Goal: Task Accomplishment & Management: Manage account settings

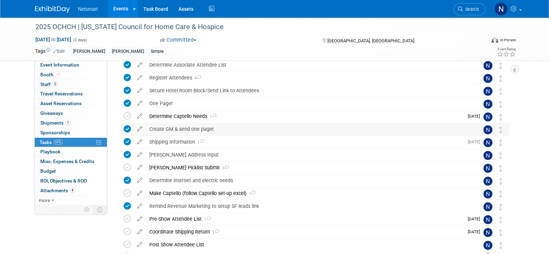
scroll to position [43, 0]
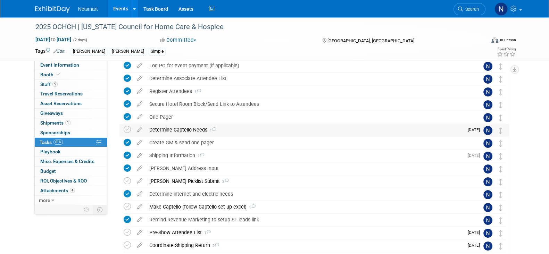
click at [170, 131] on div "Determine Captello Needs 1" at bounding box center [305, 130] width 318 height 12
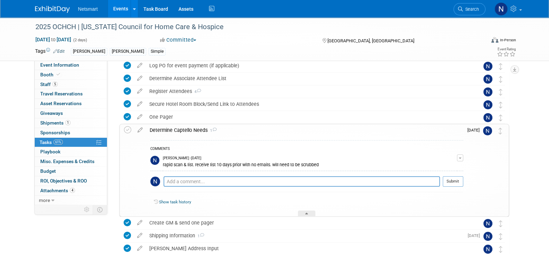
click at [170, 130] on div "Determine Captello Needs 1" at bounding box center [304, 130] width 317 height 12
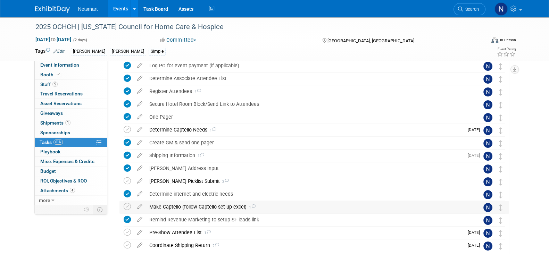
click at [174, 208] on div "Make Captello (follow Captello set-up excel) 1" at bounding box center [307, 207] width 323 height 12
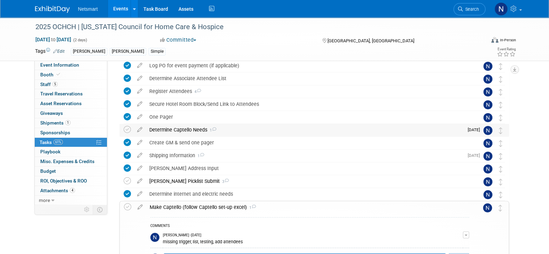
drag, startPoint x: 129, startPoint y: 130, endPoint x: 156, endPoint y: 133, distance: 26.5
click at [129, 130] on icon at bounding box center [127, 129] width 7 height 7
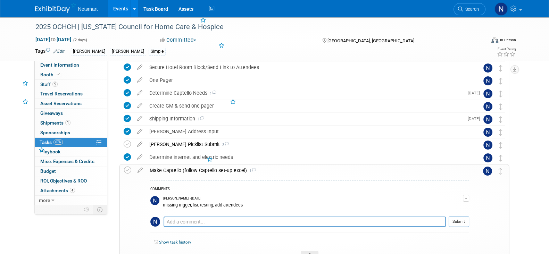
scroll to position [130, 0]
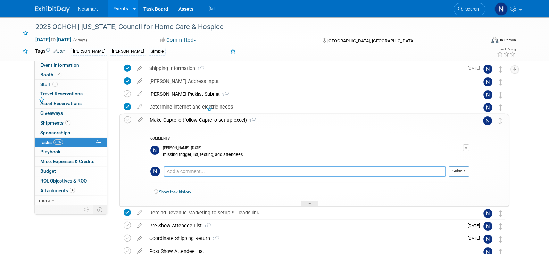
click at [194, 174] on textarea at bounding box center [304, 171] width 282 height 10
click at [192, 171] on textarea at bounding box center [304, 171] width 282 height 10
type textarea "need list and to add attendees"
click at [462, 169] on button "Submit" at bounding box center [458, 171] width 20 height 10
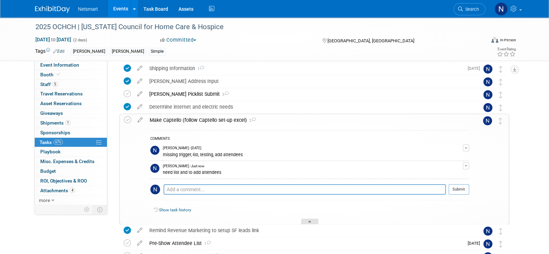
click at [311, 221] on div at bounding box center [309, 222] width 17 height 6
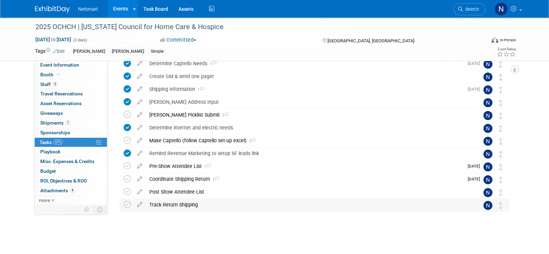
scroll to position [109, 0]
click at [199, 235] on div "2025 OCHCH | Ohio Council for Home Care & Hospice Westerville, OH Sep 15, 2025 …" at bounding box center [312, 109] width 393 height 259
click at [197, 228] on div "2025 OCHCH | Ohio Council for Home Care & Hospice Westerville, OH Sep 15, 2025 …" at bounding box center [312, 109] width 393 height 259
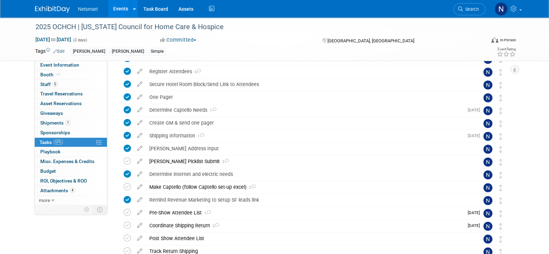
scroll to position [0, 0]
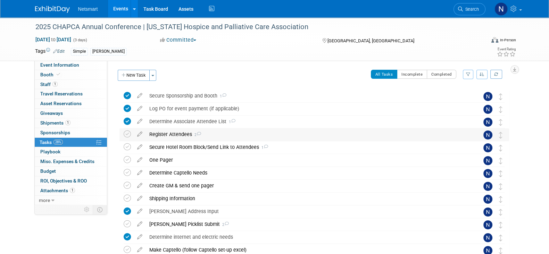
click at [176, 136] on div "Register Attendees 2" at bounding box center [307, 134] width 323 height 12
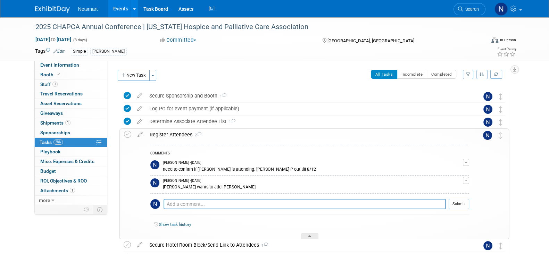
click at [176, 135] on div "Register Attendees 2" at bounding box center [307, 135] width 323 height 12
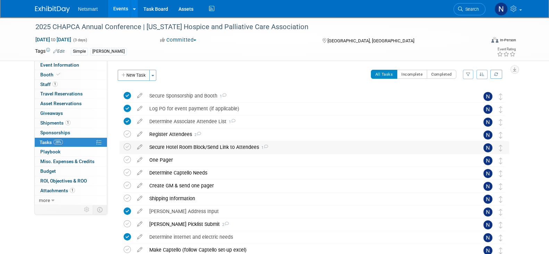
click at [184, 146] on div "Secure Hotel Room Block/Send Link to Attendees 1" at bounding box center [307, 147] width 323 height 12
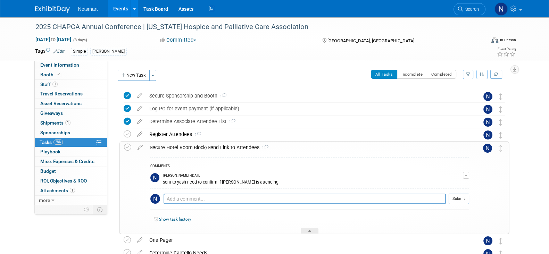
click at [184, 146] on div "Secure Hotel Room Block/Send Link to Attendees 1" at bounding box center [307, 148] width 323 height 12
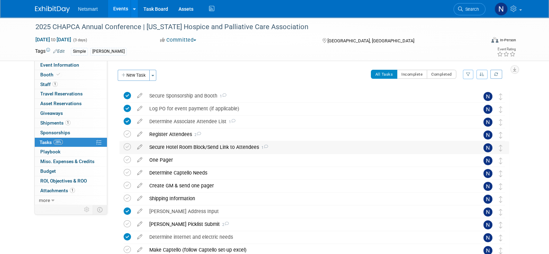
click at [186, 147] on div "Secure Hotel Room Block/Send Link to Attendees 1" at bounding box center [307, 147] width 323 height 12
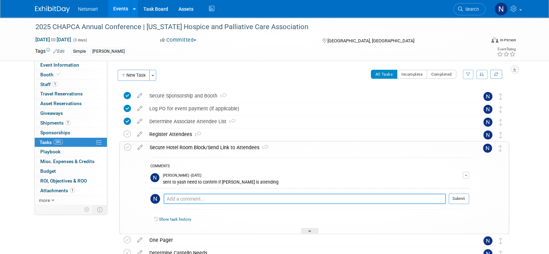
click at [193, 198] on textarea at bounding box center [304, 199] width 282 height 10
type textarea "s"
type textarea "added list to gm and sent hotel info"
click at [462, 200] on button "Submit" at bounding box center [458, 199] width 20 height 10
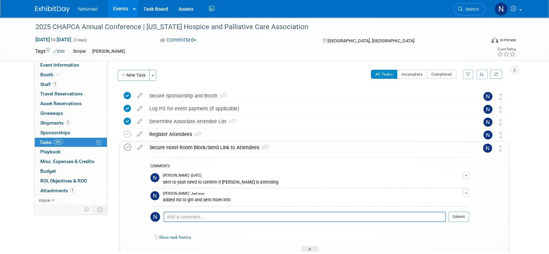
click at [127, 147] on icon at bounding box center [127, 147] width 7 height 7
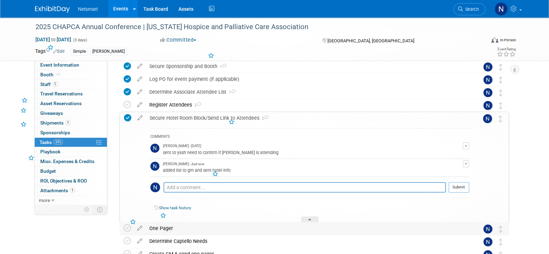
scroll to position [43, 0]
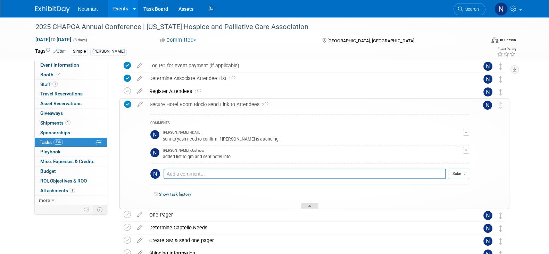
click at [312, 205] on div at bounding box center [309, 206] width 17 height 6
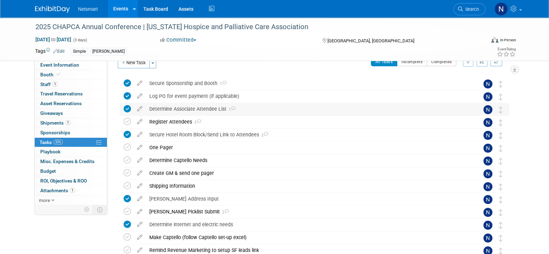
scroll to position [0, 0]
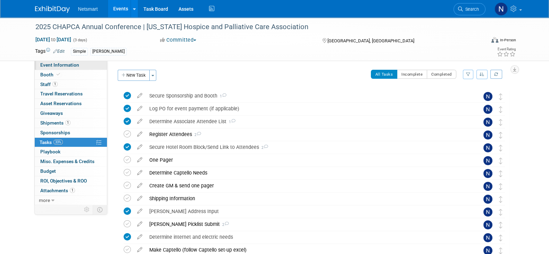
click at [64, 65] on span "Event Information" at bounding box center [59, 65] width 39 height 6
select select "Simple"
select select "3"
select select "No"
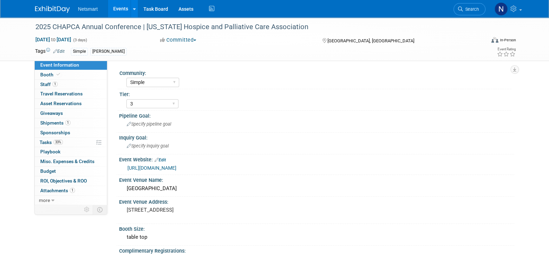
click at [176, 167] on link "https://chpca.memberclicks.net/2025-chapca-exhibit-and-sponsorships" at bounding box center [151, 168] width 49 height 6
click at [61, 84] on link "1 Staff 1" at bounding box center [71, 84] width 72 height 9
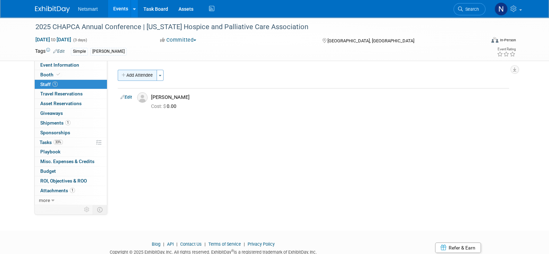
click at [137, 77] on button "Add Attendee" at bounding box center [137, 75] width 39 height 11
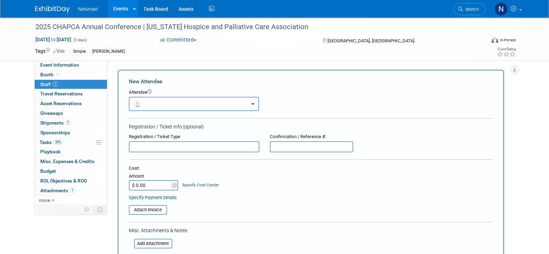
click at [169, 103] on button "button" at bounding box center [194, 104] width 130 height 14
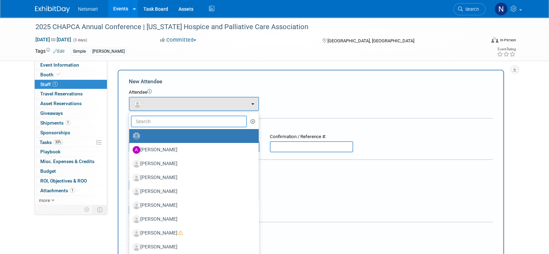
click at [157, 118] on input "text" at bounding box center [189, 122] width 116 height 12
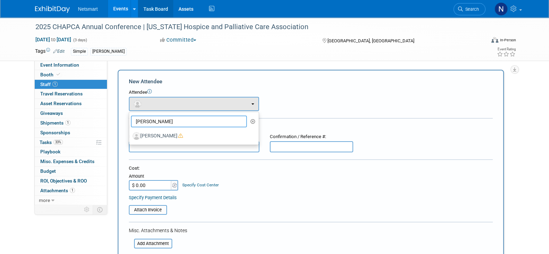
type input "lisa"
click at [514, 8] on icon at bounding box center [514, 9] width 8 height 6
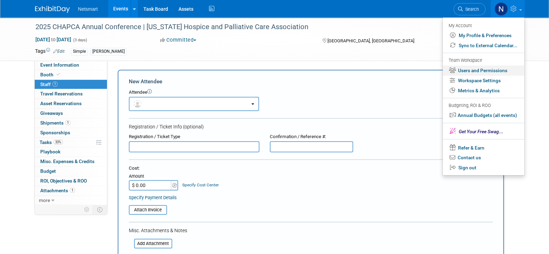
click at [472, 68] on link "Users and Permissions" at bounding box center [483, 71] width 82 height 10
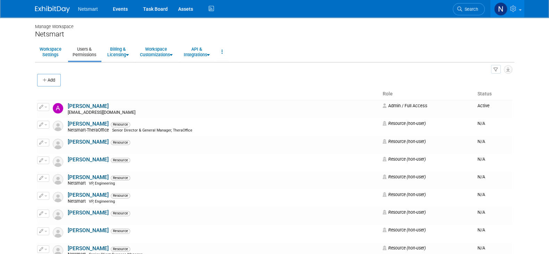
click at [49, 82] on button "Add" at bounding box center [49, 80] width 24 height 12
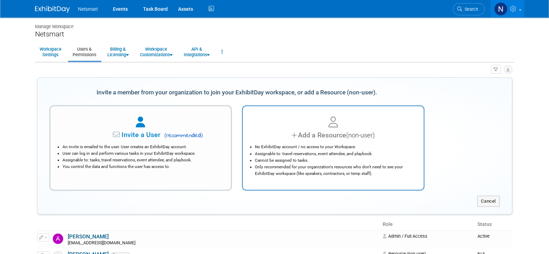
click at [328, 135] on div "Add a Resource (non-user)" at bounding box center [332, 135] width 163 height 10
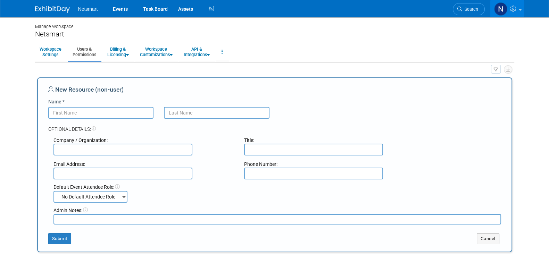
click at [108, 114] on input "Name *" at bounding box center [100, 113] width 105 height 12
type input "Lisa"
drag, startPoint x: 197, startPoint y: 110, endPoint x: 177, endPoint y: 113, distance: 20.1
click at [177, 113] on input "Strassen" at bounding box center [216, 113] width 105 height 12
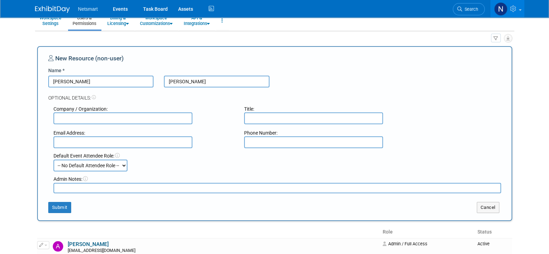
scroll to position [43, 0]
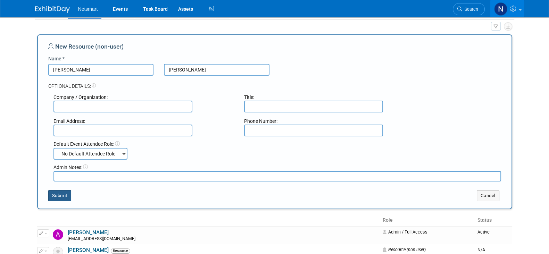
type input "Strasen"
click at [57, 200] on button "Submit" at bounding box center [59, 195] width 23 height 11
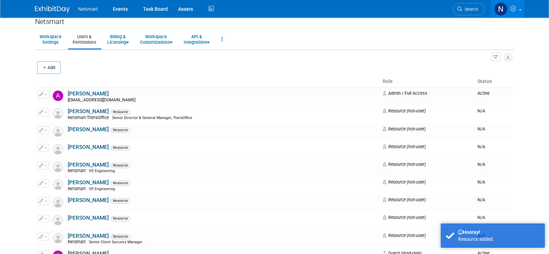
scroll to position [0, 0]
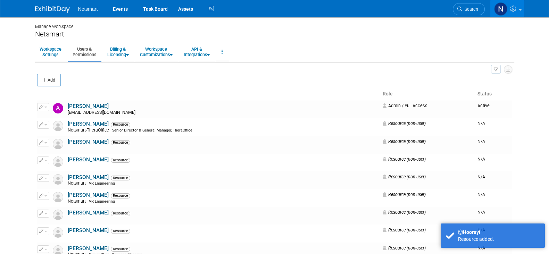
click at [470, 9] on span "Search" at bounding box center [470, 9] width 16 height 5
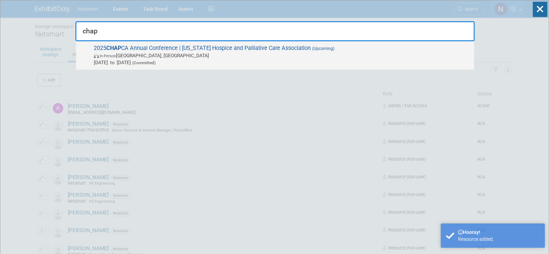
type input "chap"
click at [234, 62] on span "Sep 16, 2025 to Sep 18, 2025 (Committed)" at bounding box center [282, 62] width 377 height 7
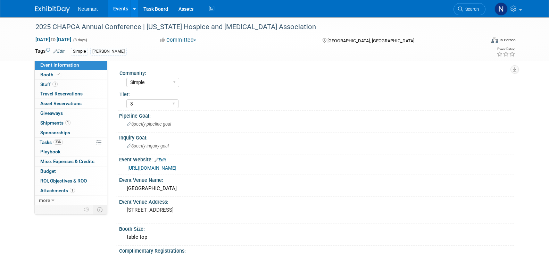
select select "Simple"
select select "3"
select select "No"
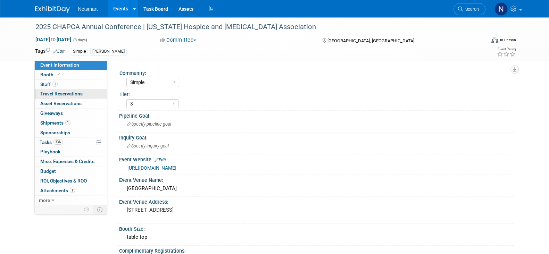
click at [60, 89] on link "0 Travel Reservations 0" at bounding box center [71, 93] width 72 height 9
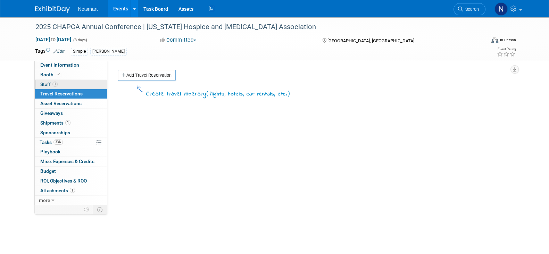
click at [61, 84] on link "1 Staff 1" at bounding box center [71, 84] width 72 height 9
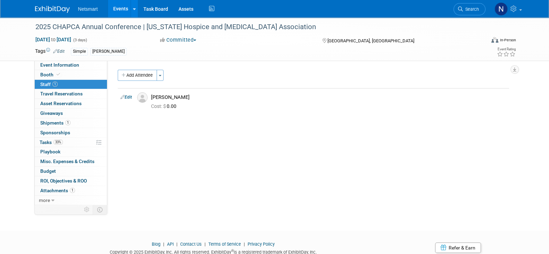
drag, startPoint x: 132, startPoint y: 76, endPoint x: 162, endPoint y: 101, distance: 39.5
click at [132, 76] on button "Add Attendee" at bounding box center [137, 75] width 39 height 11
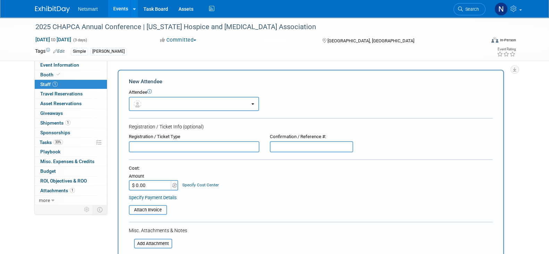
click at [172, 105] on button "button" at bounding box center [194, 104] width 130 height 14
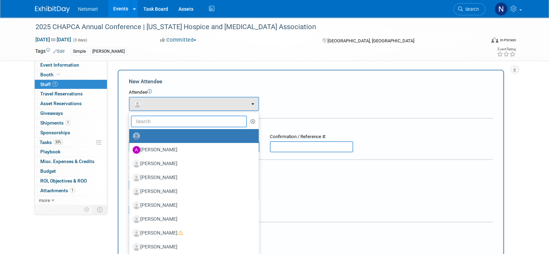
click at [160, 118] on input "text" at bounding box center [189, 122] width 116 height 12
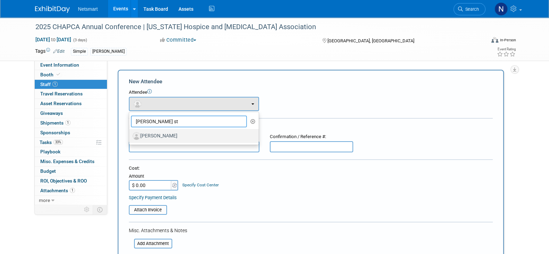
type input "[PERSON_NAME] st"
click at [168, 136] on label "[PERSON_NAME]" at bounding box center [192, 135] width 119 height 11
click at [130, 136] on input "[PERSON_NAME]" at bounding box center [128, 135] width 5 height 5
select select "8386452f-2f7b-4813-b45e-b22b843148b7"
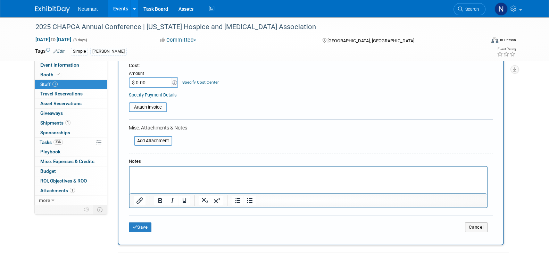
scroll to position [130, 0]
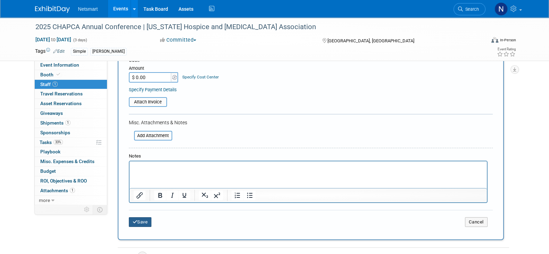
click at [144, 218] on button "Save" at bounding box center [140, 222] width 23 height 10
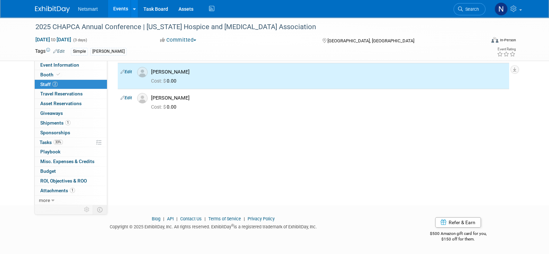
scroll to position [0, 0]
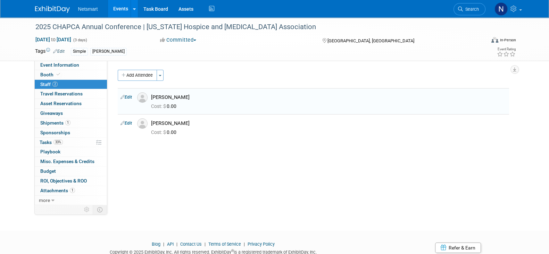
click at [318, 185] on div "Community: Human Services Post Acute Public Sector CareDimensions Specialty Pra…" at bounding box center [310, 132] width 407 height 144
click at [226, 143] on div "Add Attendee Toggle Dropdown Quick -Tag Attendees Apply X (me) select all" at bounding box center [313, 109] width 391 height 78
click at [338, 168] on div "Community: Human Services Post Acute Public Sector CareDimensions Specialty Pra…" at bounding box center [310, 132] width 407 height 144
click at [307, 168] on div "Community: Human Services Post Acute Public Sector CareDimensions Specialty Pra…" at bounding box center [310, 132] width 407 height 144
drag, startPoint x: 64, startPoint y: 141, endPoint x: 70, endPoint y: 140, distance: 6.3
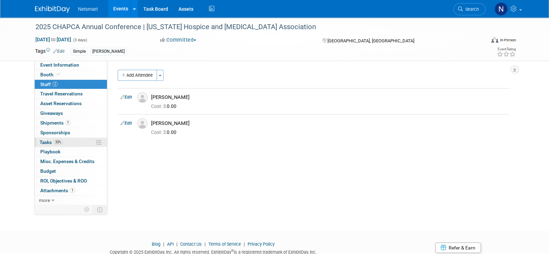
click at [64, 141] on link "33% Tasks 33%" at bounding box center [71, 142] width 72 height 9
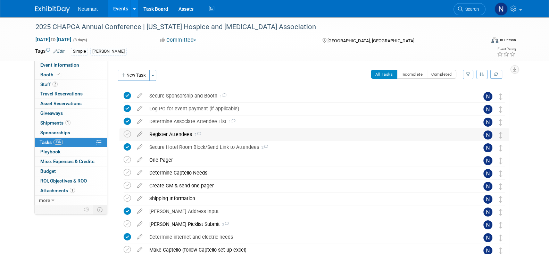
click at [170, 133] on div "Register Attendees 2" at bounding box center [307, 134] width 323 height 12
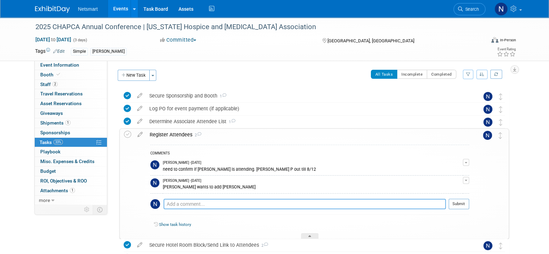
click at [183, 204] on textarea at bounding box center [304, 204] width 282 height 10
click at [292, 204] on textarea "emailed Deepka to swap out Ashley registration for" at bounding box center [304, 204] width 282 height 10
type textarea "emailed Deepka to swap out Ashley registration for Lisa"
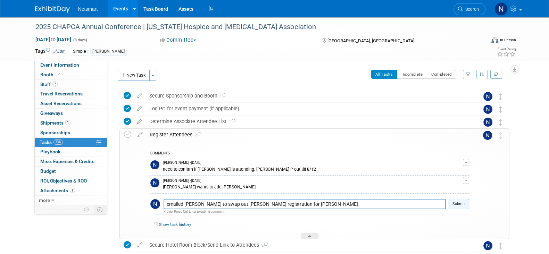
click at [462, 205] on button "Submit" at bounding box center [458, 204] width 20 height 10
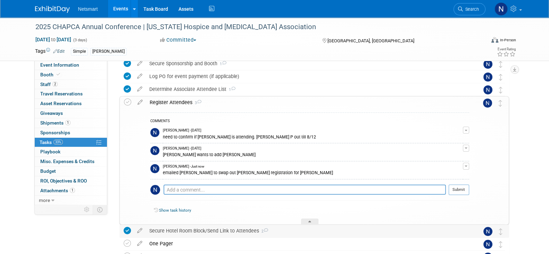
scroll to position [43, 0]
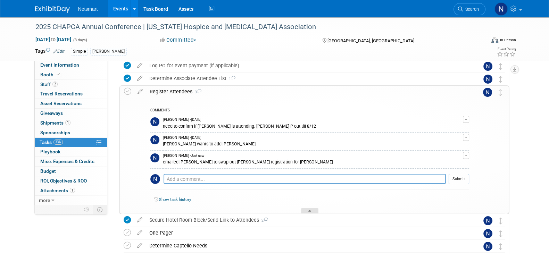
click at [310, 211] on icon at bounding box center [309, 212] width 3 height 4
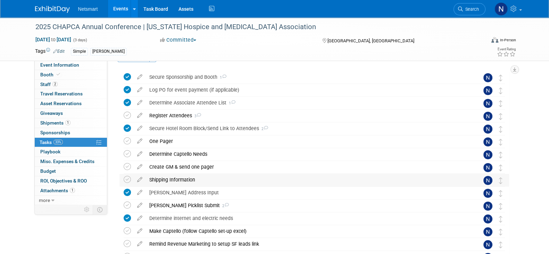
scroll to position [0, 0]
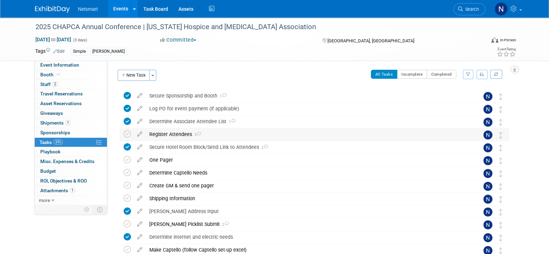
click at [178, 135] on div "Register Attendees 3" at bounding box center [307, 134] width 323 height 12
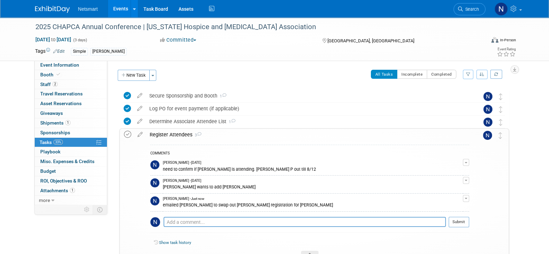
click at [129, 134] on icon at bounding box center [127, 134] width 7 height 7
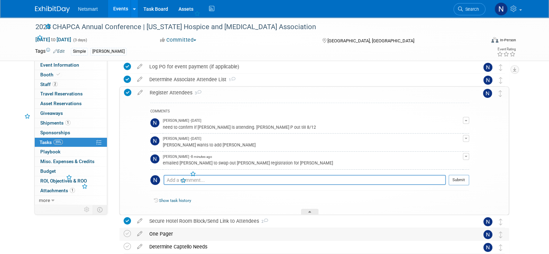
scroll to position [86, 0]
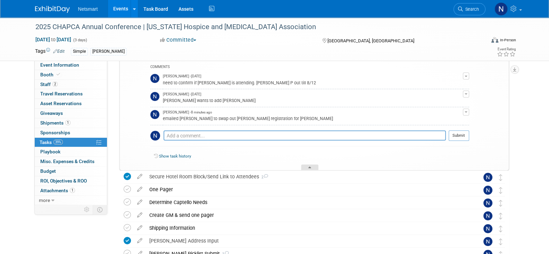
click at [304, 166] on div at bounding box center [309, 167] width 17 height 6
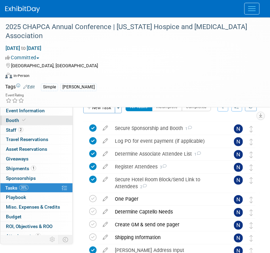
scroll to position [0, 0]
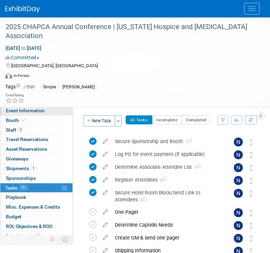
click at [30, 111] on span "Event Information" at bounding box center [25, 111] width 39 height 6
select select "Simple"
select select "3"
select select "No"
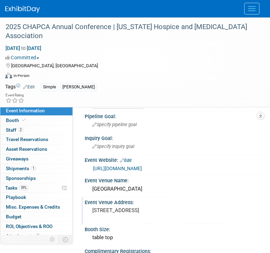
scroll to position [86, 0]
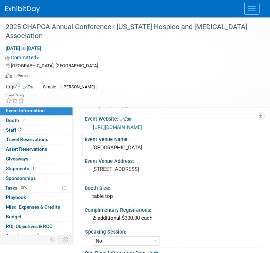
click at [115, 149] on div "Long Beach Marriott" at bounding box center [175, 148] width 170 height 11
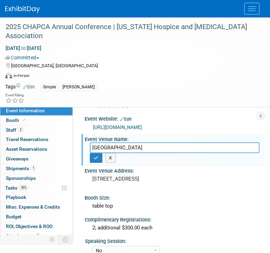
click at [115, 149] on input "Long Beach Marriott" at bounding box center [175, 148] width 170 height 11
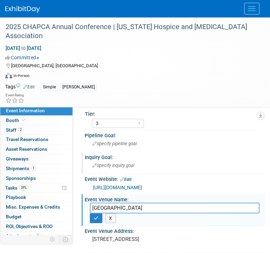
scroll to position [0, 0]
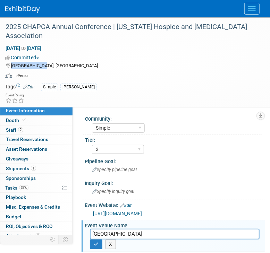
drag, startPoint x: 47, startPoint y: 65, endPoint x: 12, endPoint y: 65, distance: 34.7
click at [12, 65] on div "[GEOGRAPHIC_DATA], [GEOGRAPHIC_DATA]" at bounding box center [130, 65] width 251 height 8
copy span "[GEOGRAPHIC_DATA], [GEOGRAPHIC_DATA]"
drag, startPoint x: 17, startPoint y: 128, endPoint x: 29, endPoint y: 129, distance: 12.5
click at [17, 128] on span "Staff 2" at bounding box center [14, 130] width 17 height 6
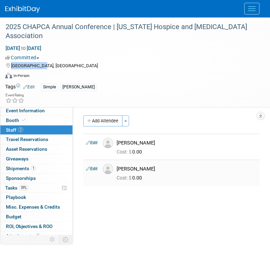
drag, startPoint x: 162, startPoint y: 169, endPoint x: 118, endPoint y: 169, distance: 43.7
click at [118, 169] on div "Yash Mylavarapu" at bounding box center [187, 169] width 140 height 7
copy div "Yash Mylavarapu"
drag, startPoint x: 143, startPoint y: 142, endPoint x: 113, endPoint y: 141, distance: 30.6
click at [113, 141] on div "[PERSON_NAME]" at bounding box center [186, 142] width 151 height 8
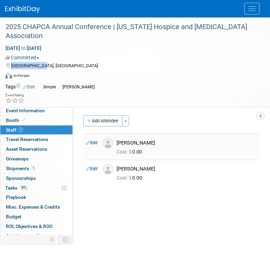
copy div "[PERSON_NAME]"
click at [40, 112] on span "Event Information" at bounding box center [25, 111] width 39 height 6
select select "Simple"
select select "3"
select select "No"
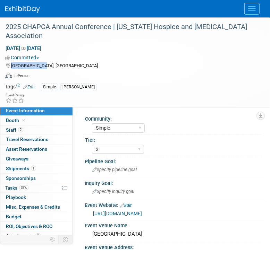
click at [127, 213] on link "https://chpca.memberclicks.net/2025-chapca-exhibit-and-sponsorships" at bounding box center [117, 214] width 49 height 6
click at [24, 122] on span at bounding box center [24, 120] width 6 height 5
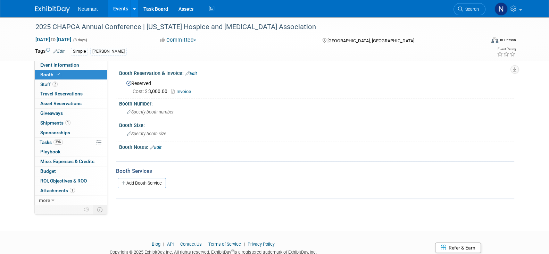
click at [302, 216] on div "2025 CHAPCA Annual Conference | California Hospice and Palliative Care Associat…" at bounding box center [274, 117] width 549 height 201
click at [183, 93] on link "Invoice" at bounding box center [182, 91] width 23 height 5
click at [71, 65] on span "Event Information" at bounding box center [59, 65] width 39 height 6
select select "Simple"
select select "3"
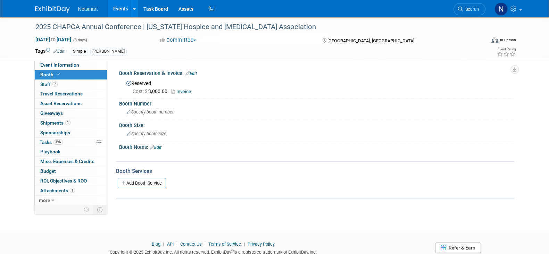
select select "No"
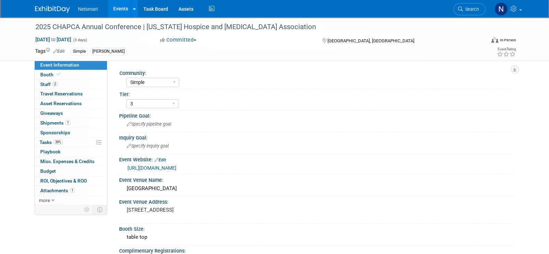
click at [176, 165] on link "https://chpca.memberclicks.net/2025-chapca-exhibit-and-sponsorships" at bounding box center [151, 168] width 49 height 6
click at [176, 167] on link "https://chpca.memberclicks.net/2025-chapca-exhibit-and-sponsorships" at bounding box center [151, 168] width 49 height 6
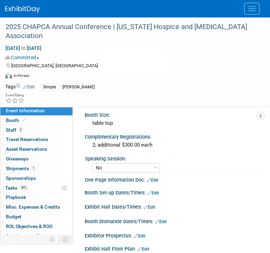
scroll to position [173, 0]
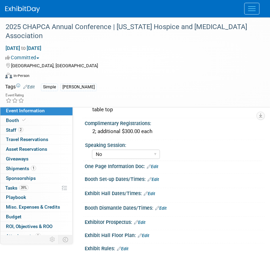
click at [155, 164] on link "Edit" at bounding box center [152, 166] width 11 height 5
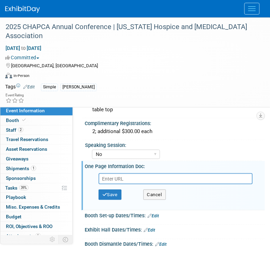
click at [149, 176] on input "text" at bounding box center [176, 179] width 154 height 11
type input "https://ntst.sharepoint.com/:w:/s/2025Post-AcuteTradeShows/EWSgiyk9SaNPi0euAWHF…"
click at [111, 190] on button "Save" at bounding box center [110, 195] width 23 height 10
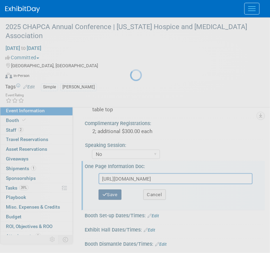
scroll to position [0, 0]
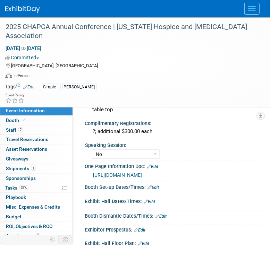
click at [157, 190] on link "Edit" at bounding box center [152, 187] width 11 height 5
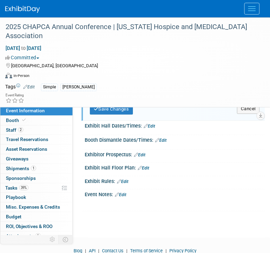
scroll to position [260, 0]
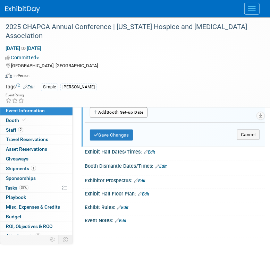
click at [125, 118] on button "Add Another Booth Set-up Date" at bounding box center [119, 113] width 58 height 10
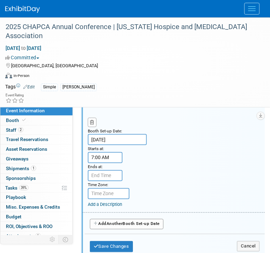
click at [97, 163] on input "7:00 AM" at bounding box center [105, 157] width 35 height 11
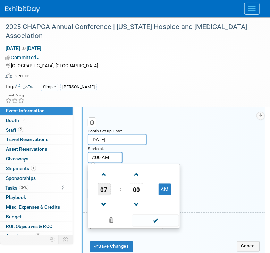
click at [102, 196] on span "07" at bounding box center [104, 190] width 13 height 12
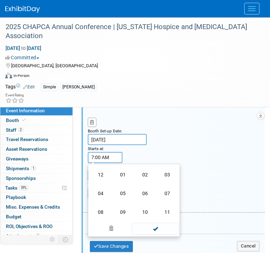
click at [101, 222] on td "08" at bounding box center [101, 212] width 22 height 19
type input "8:00 AM"
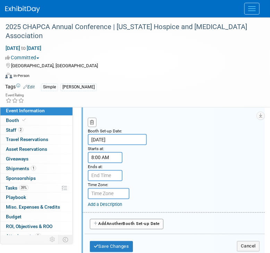
click at [200, 178] on div "Booth Set-up Date: Sep 16, 2025 Starts at: 8:00 AM Ends at: Time Zone: Apply to…" at bounding box center [174, 160] width 182 height 107
click at [98, 181] on input "7:00 PM" at bounding box center [105, 175] width 35 height 11
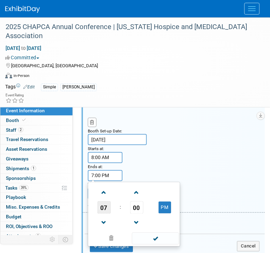
click at [103, 214] on span "07" at bounding box center [104, 208] width 13 height 12
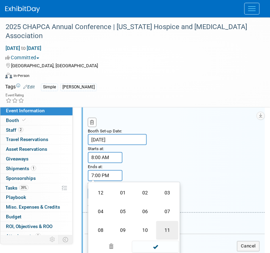
click at [166, 239] on td "11" at bounding box center [167, 230] width 22 height 19
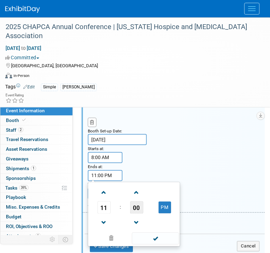
click at [138, 214] on span "00" at bounding box center [136, 208] width 13 height 12
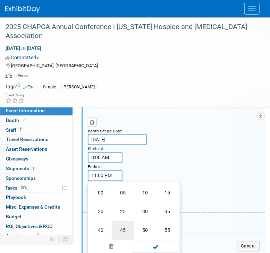
click at [118, 240] on td "45" at bounding box center [123, 230] width 22 height 19
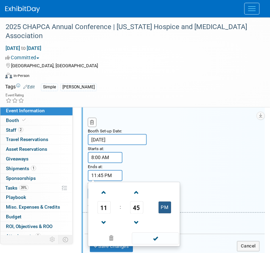
click at [162, 214] on button "PM" at bounding box center [165, 208] width 12 height 12
type input "11:45 AM"
click at [159, 245] on span at bounding box center [155, 239] width 47 height 12
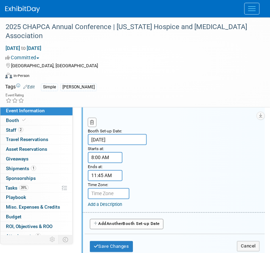
click at [196, 185] on div "Booth Set-up Date: Sep 16, 2025 Starts at: 8:00 AM Ends at: 11:45 AM Time Zone:…" at bounding box center [174, 160] width 182 height 107
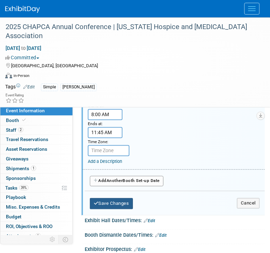
click at [117, 210] on button "Save Changes" at bounding box center [111, 203] width 43 height 11
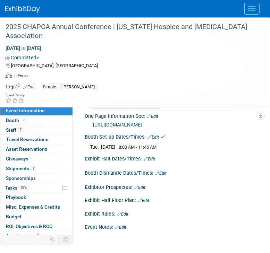
scroll to position [204, 0]
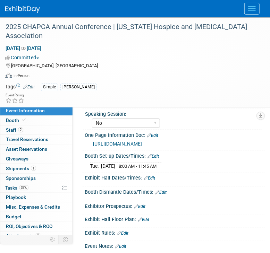
click at [167, 195] on link "Edit" at bounding box center [160, 192] width 11 height 5
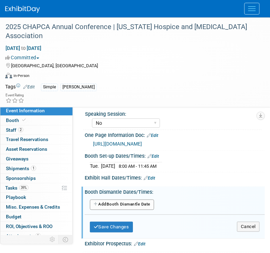
click at [115, 210] on button "Add Another Booth Dismantle Date" at bounding box center [122, 205] width 64 height 10
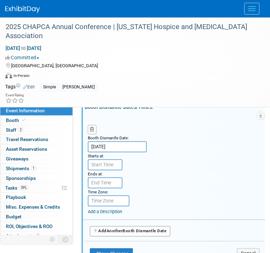
scroll to position [291, 0]
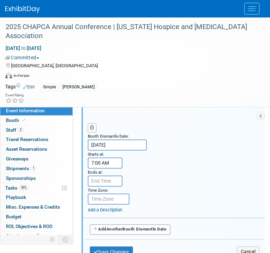
click at [101, 169] on input "7:00 AM" at bounding box center [105, 163] width 35 height 11
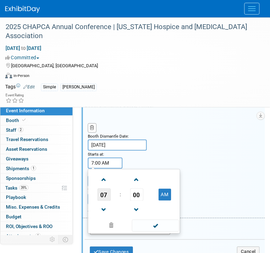
click at [103, 201] on span "07" at bounding box center [104, 195] width 13 height 12
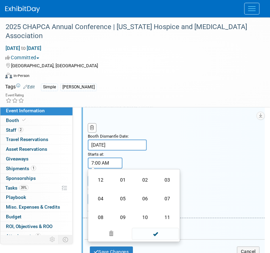
click at [102, 190] on td "12" at bounding box center [101, 180] width 22 height 19
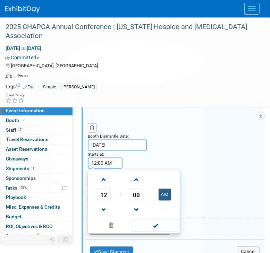
click at [163, 201] on button "AM" at bounding box center [165, 195] width 12 height 12
type input "12:00 PM"
click at [151, 232] on span at bounding box center [155, 226] width 47 height 12
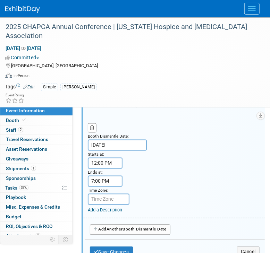
click at [106, 187] on input "7:00 PM" at bounding box center [105, 181] width 35 height 11
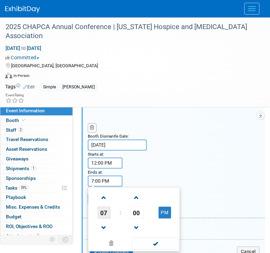
click at [102, 219] on span "07" at bounding box center [104, 213] width 13 height 12
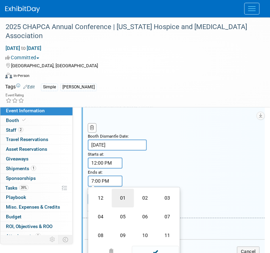
click at [120, 208] on td "01" at bounding box center [123, 198] width 22 height 19
type input "1:00 PM"
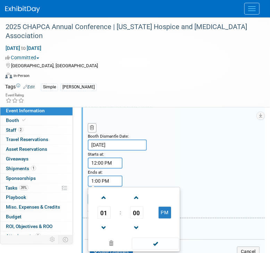
scroll to position [335, 0]
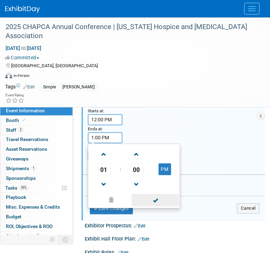
click at [158, 207] on span at bounding box center [155, 201] width 47 height 12
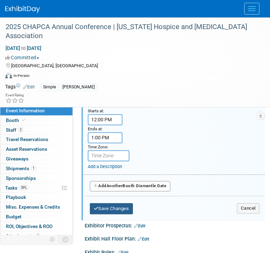
click at [117, 215] on button "Save Changes" at bounding box center [111, 209] width 43 height 11
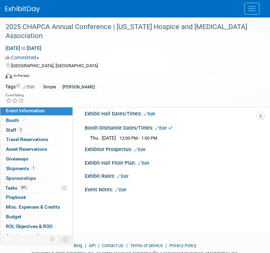
scroll to position [255, 0]
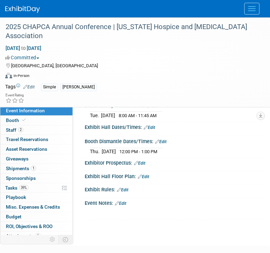
click at [153, 130] on link "Edit" at bounding box center [149, 127] width 11 height 5
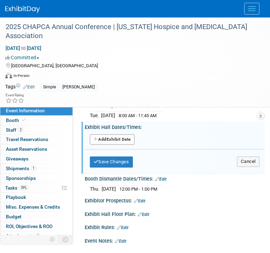
click at [110, 145] on button "Add Another Exhibit Date" at bounding box center [112, 140] width 45 height 10
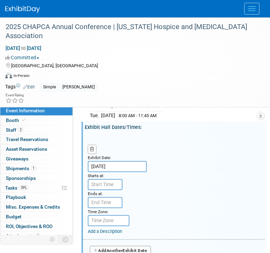
scroll to position [298, 0]
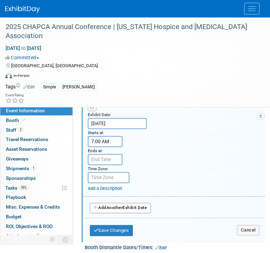
click at [104, 147] on input "7:00 AM" at bounding box center [105, 141] width 35 height 11
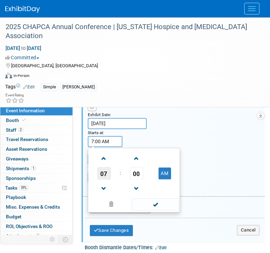
click at [106, 180] on span "07" at bounding box center [104, 174] width 13 height 12
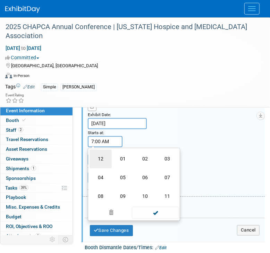
click at [101, 169] on td "12" at bounding box center [101, 159] width 22 height 19
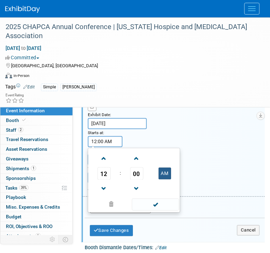
click at [165, 180] on button "AM" at bounding box center [165, 174] width 12 height 12
type input "12:00 PM"
click at [154, 211] on span at bounding box center [155, 205] width 47 height 12
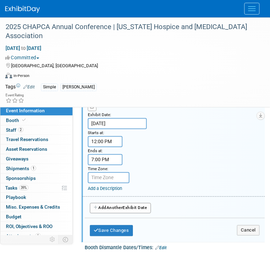
click at [103, 166] on input "7:00 PM" at bounding box center [105, 159] width 35 height 11
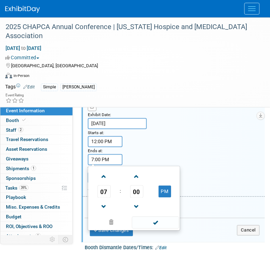
click at [104, 196] on span "07" at bounding box center [104, 192] width 13 height 12
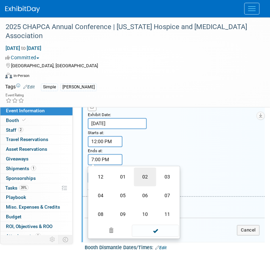
click at [149, 187] on td "02" at bounding box center [145, 177] width 22 height 19
type input "2:00 PM"
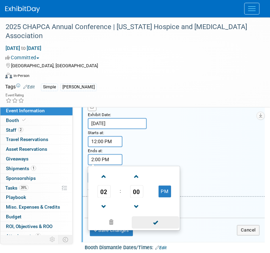
click at [167, 229] on span at bounding box center [155, 223] width 47 height 12
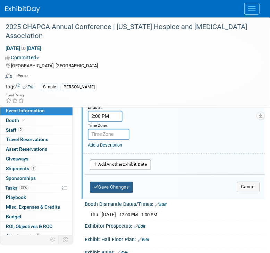
click at [113, 193] on button "Save Changes" at bounding box center [111, 187] width 43 height 11
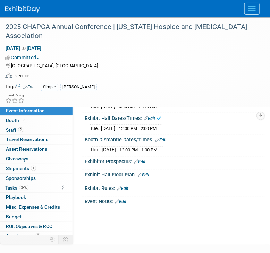
scroll to position [219, 0]
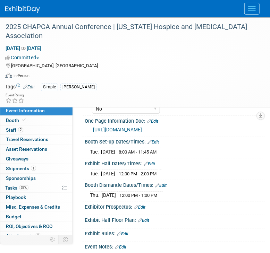
click at [152, 167] on link "Edit" at bounding box center [149, 164] width 11 height 5
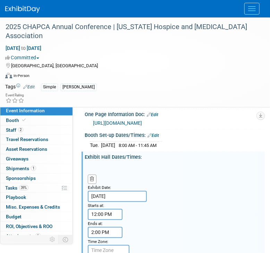
scroll to position [305, 0]
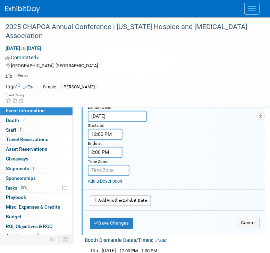
click at [115, 203] on span "Another" at bounding box center [115, 200] width 16 height 5
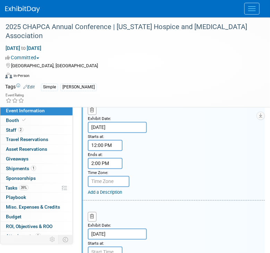
scroll to position [392, 0]
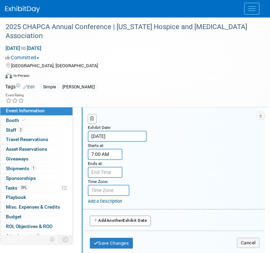
click at [108, 160] on input "7:00 AM" at bounding box center [105, 154] width 35 height 11
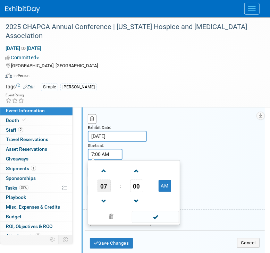
click at [101, 193] on span "07" at bounding box center [104, 186] width 13 height 12
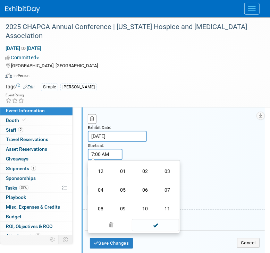
click at [169, 158] on div "Exhibit Date: Sep 17, 2025 Starts at: 7:00 AM 07 : 00 AM 12 01 02 03 04 05 06 0…" at bounding box center [174, 156] width 182 height 107
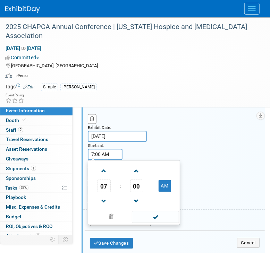
click at [109, 160] on input "7:00 AM" at bounding box center [105, 154] width 35 height 11
click at [137, 193] on span "00" at bounding box center [136, 186] width 13 height 12
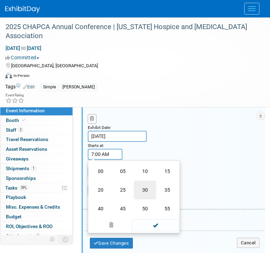
click at [144, 198] on td "30" at bounding box center [145, 190] width 22 height 19
type input "7:30 AM"
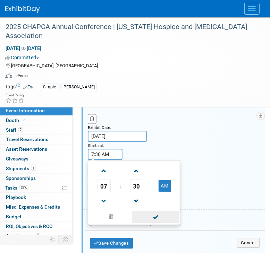
click at [157, 223] on span at bounding box center [155, 217] width 47 height 12
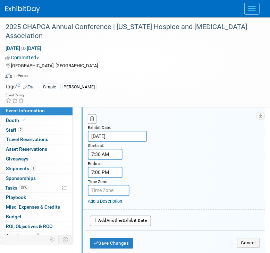
click at [114, 178] on input "7:00 PM" at bounding box center [105, 172] width 35 height 11
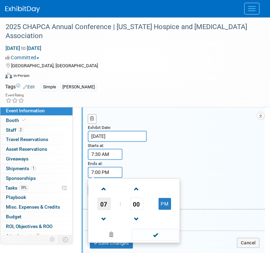
click at [103, 211] on span "07" at bounding box center [104, 204] width 13 height 12
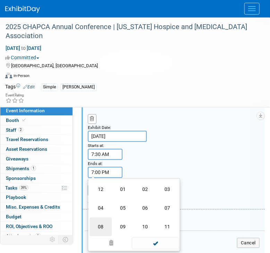
click at [103, 232] on td "08" at bounding box center [101, 227] width 22 height 19
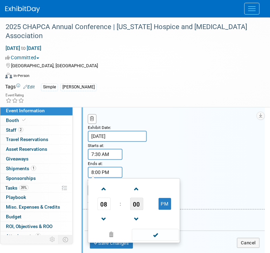
click at [135, 211] on span "00" at bounding box center [136, 204] width 13 height 12
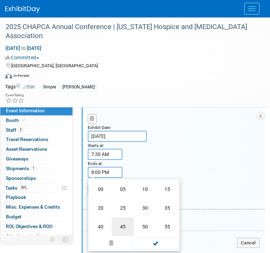
click at [122, 237] on td "45" at bounding box center [123, 227] width 22 height 19
type input "8:45 PM"
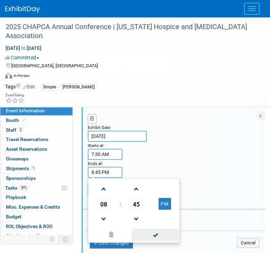
click at [153, 242] on span at bounding box center [155, 235] width 47 height 12
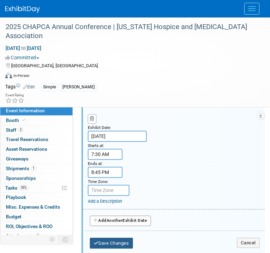
click at [115, 249] on button "Save Changes" at bounding box center [111, 243] width 43 height 11
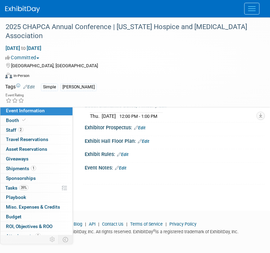
scroll to position [262, 0]
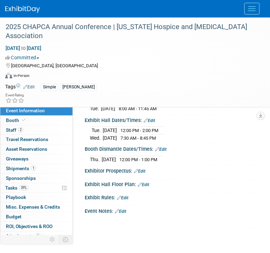
click at [152, 123] on link "Edit" at bounding box center [149, 120] width 11 height 5
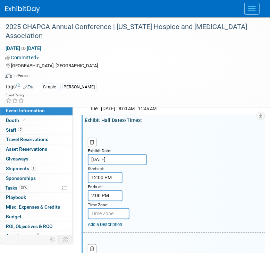
click at [108, 184] on input "12:00 PM" at bounding box center [105, 177] width 35 height 11
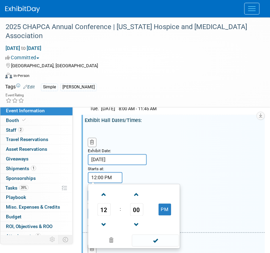
click at [139, 216] on span "00" at bounding box center [136, 210] width 13 height 12
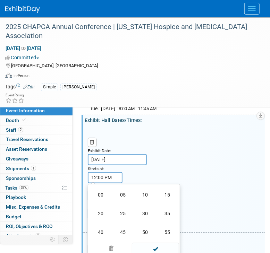
click at [141, 223] on td "30" at bounding box center [145, 214] width 22 height 19
type input "12:30 PM"
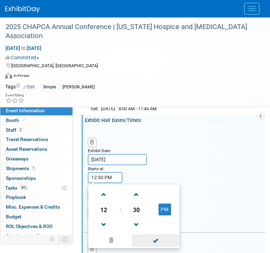
click at [162, 247] on span at bounding box center [155, 241] width 47 height 12
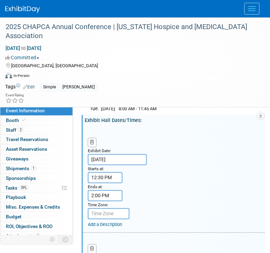
click at [101, 202] on input "2:00 PM" at bounding box center [105, 196] width 35 height 11
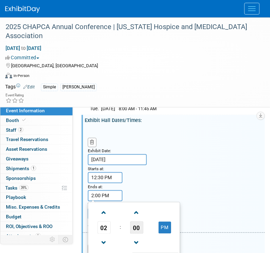
click at [130, 234] on span "00" at bounding box center [136, 228] width 13 height 12
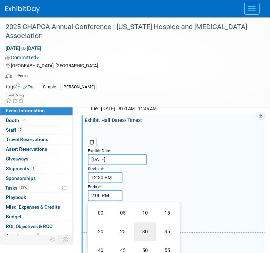
click at [144, 239] on td "30" at bounding box center [145, 232] width 22 height 19
type input "2:30 PM"
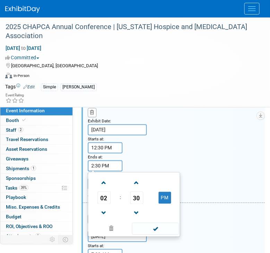
scroll to position [305, 0]
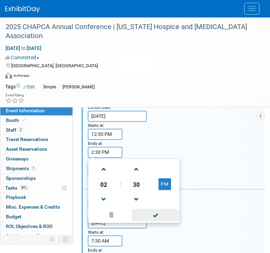
click at [149, 222] on span at bounding box center [155, 216] width 47 height 12
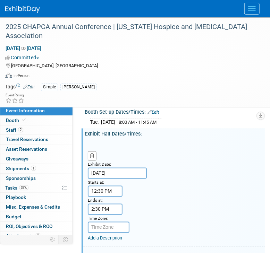
scroll to position [262, 0]
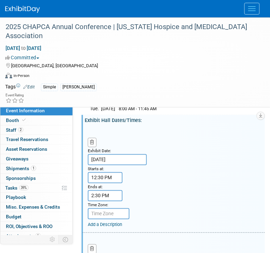
click at [103, 184] on input "12:30 PM" at bounding box center [105, 177] width 35 height 11
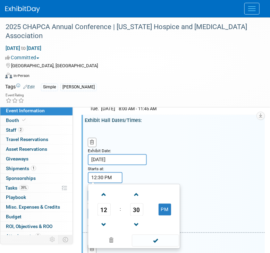
click at [133, 216] on span "30" at bounding box center [136, 210] width 13 height 12
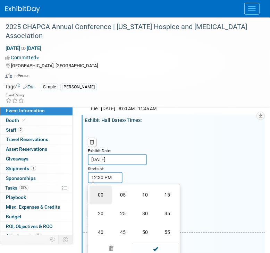
click at [101, 205] on td "00" at bounding box center [101, 195] width 22 height 19
type input "12:00 PM"
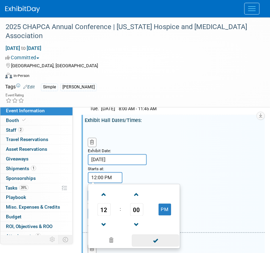
click at [151, 247] on span at bounding box center [155, 241] width 47 height 12
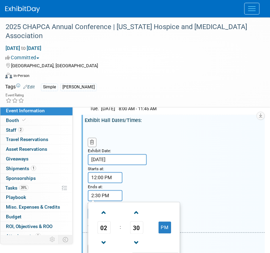
click at [106, 202] on input "2:30 PM" at bounding box center [105, 196] width 35 height 11
click at [135, 234] on span "30" at bounding box center [136, 228] width 13 height 12
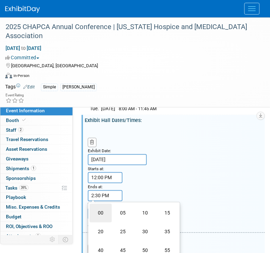
click at [102, 223] on td "00" at bounding box center [101, 213] width 22 height 19
type input "2:00 PM"
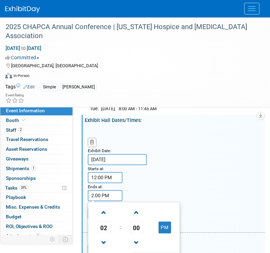
click at [193, 184] on div "Exhibit Date: Sep 16, 2025 Starts at: 12:00 PM Ends at: 2:00 PM 02 : 00 PM 12 0…" at bounding box center [174, 180] width 182 height 107
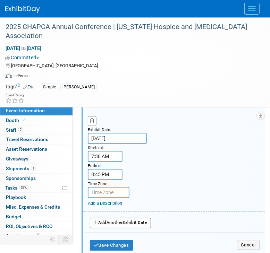
scroll to position [392, 0]
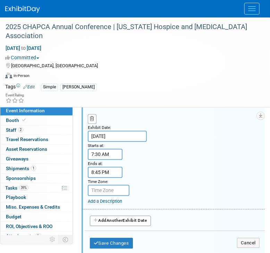
click at [176, 165] on div "Exhibit Date: Sep 17, 2025 Starts at: 7:30 AM Ends at: 8:45 PM Time Zone: Apply…" at bounding box center [174, 156] width 182 height 107
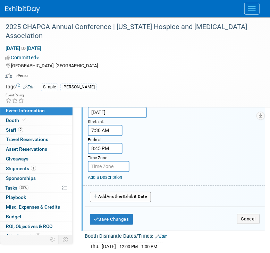
scroll to position [435, 0]
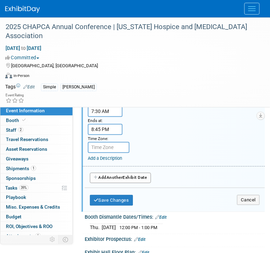
click at [111, 180] on span "Another" at bounding box center [115, 177] width 16 height 5
select select "8"
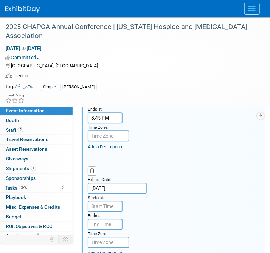
scroll to position [479, 0]
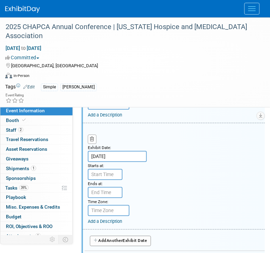
click at [104, 162] on input "[DATE]" at bounding box center [117, 156] width 59 height 11
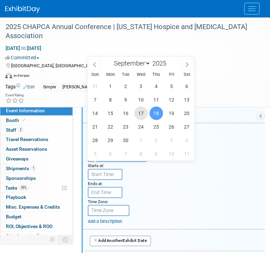
click at [142, 114] on span "17" at bounding box center [141, 114] width 14 height 14
type input "[DATE]"
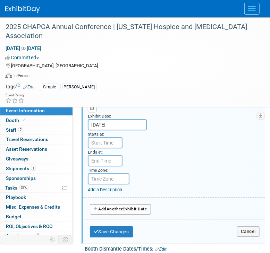
scroll to position [522, 0]
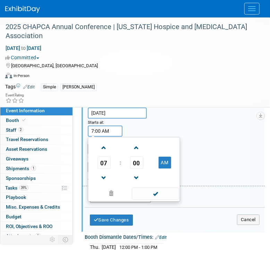
click at [100, 137] on input "7:00 AM" at bounding box center [105, 131] width 35 height 11
click at [108, 169] on span "07" at bounding box center [104, 163] width 13 height 12
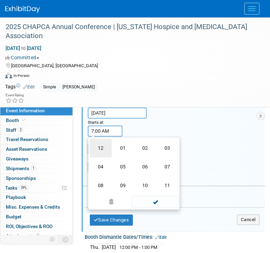
click at [102, 158] on td "12" at bounding box center [101, 148] width 22 height 19
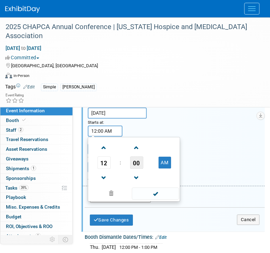
click at [141, 169] on span "00" at bounding box center [136, 163] width 13 height 12
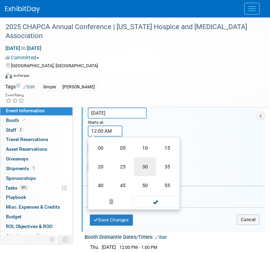
click at [147, 176] on td "30" at bounding box center [145, 167] width 22 height 19
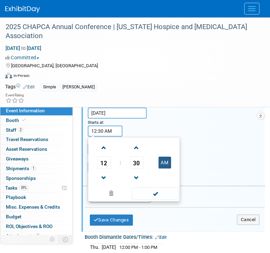
click at [164, 169] on button "AM" at bounding box center [165, 163] width 12 height 12
type input "12:30 PM"
click at [160, 200] on span at bounding box center [155, 194] width 47 height 12
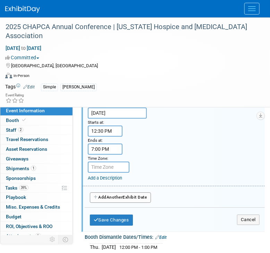
click at [105, 155] on input "7:00 PM" at bounding box center [105, 149] width 35 height 11
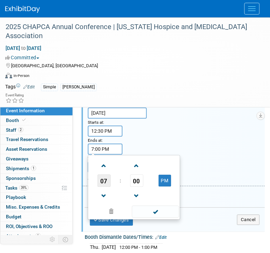
click at [105, 187] on span "07" at bounding box center [104, 181] width 13 height 12
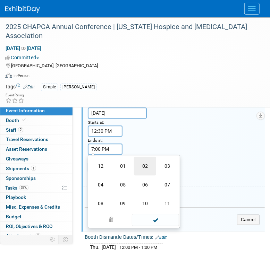
click at [141, 170] on td "02" at bounding box center [145, 166] width 22 height 19
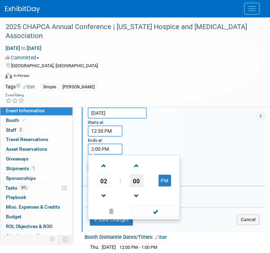
click at [134, 187] on span "00" at bounding box center [136, 181] width 13 height 12
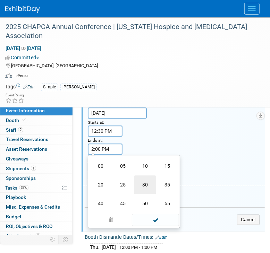
click at [142, 192] on td "30" at bounding box center [145, 185] width 22 height 19
type input "2:30 PM"
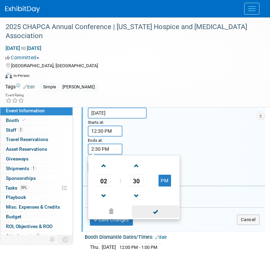
click at [156, 218] on span at bounding box center [155, 212] width 47 height 12
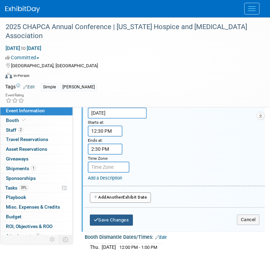
click at [120, 225] on button "Save Changes" at bounding box center [111, 220] width 43 height 11
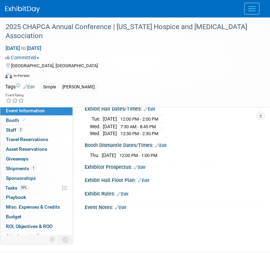
scroll to position [260, 0]
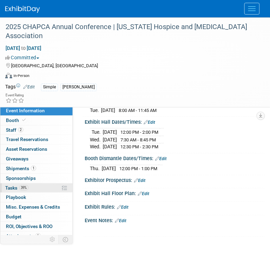
click at [27, 190] on span "Tasks 39%" at bounding box center [16, 188] width 23 height 6
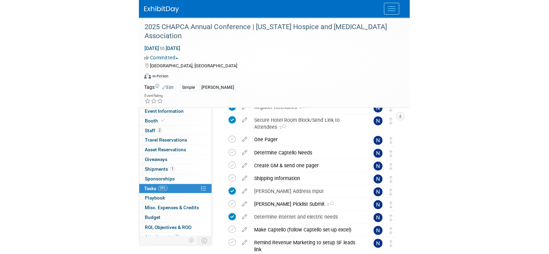
scroll to position [86, 0]
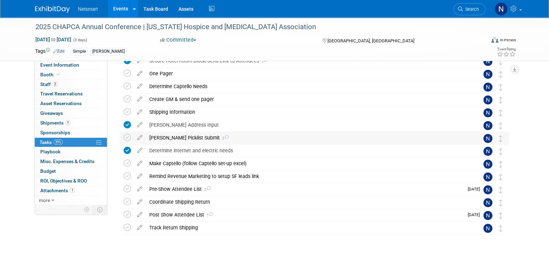
click at [181, 139] on div "Derse Picklist Submit 2" at bounding box center [307, 138] width 323 height 12
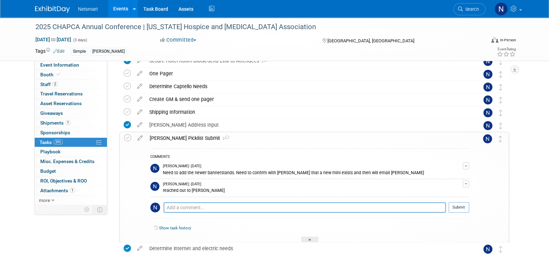
click at [180, 139] on div "Derse Picklist Submit 2" at bounding box center [307, 138] width 323 height 12
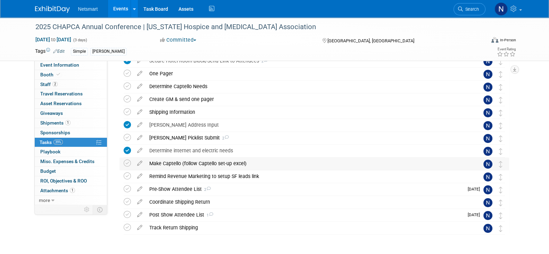
click at [185, 164] on div "Make Captello (follow Captello set-up excel)" at bounding box center [307, 164] width 323 height 12
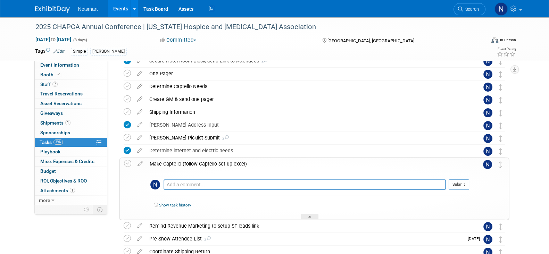
click at [186, 167] on div "Make Captello (follow Captello set-up excel)" at bounding box center [307, 164] width 323 height 12
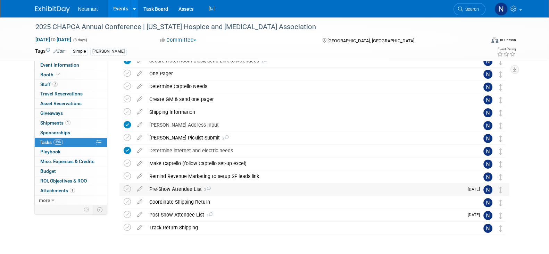
click at [179, 188] on div "Pre-Show Attendee List 2" at bounding box center [305, 189] width 318 height 12
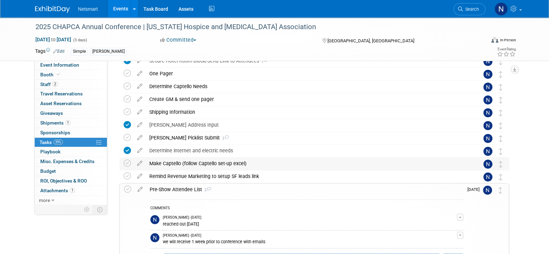
click at [184, 164] on div "Make Captello (follow Captello set-up excel)" at bounding box center [307, 164] width 323 height 12
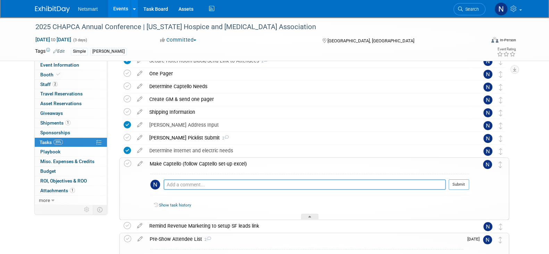
click at [181, 182] on textarea at bounding box center [304, 184] width 282 height 10
type textarea "rapid scan and list feature"
click at [459, 185] on button "Submit" at bounding box center [458, 184] width 20 height 10
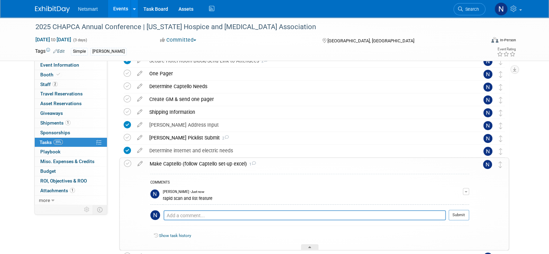
click at [523, 170] on div "2025 CHAPCA Annual Conference | California Hospice and Palliative Care Associat…" at bounding box center [274, 193] width 549 height 524
click at [531, 144] on div "2025 CHAPCA Annual Conference | California Hospice and Palliative Care Associat…" at bounding box center [274, 193] width 549 height 524
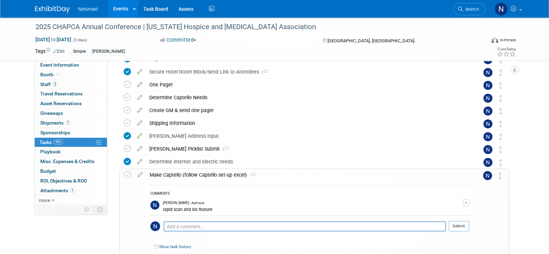
drag, startPoint x: 221, startPoint y: 207, endPoint x: 161, endPoint y: 212, distance: 59.9
click at [161, 212] on tr "Nina Finn - Just now rapid scan and list feature Edit Comment Remove" at bounding box center [309, 207] width 319 height 18
click at [205, 209] on div "rapid scan and list feature" at bounding box center [313, 209] width 300 height 7
drag, startPoint x: 223, startPoint y: 207, endPoint x: 163, endPoint y: 210, distance: 60.1
click at [163, 210] on div "rapid scan and list feature" at bounding box center [313, 209] width 300 height 7
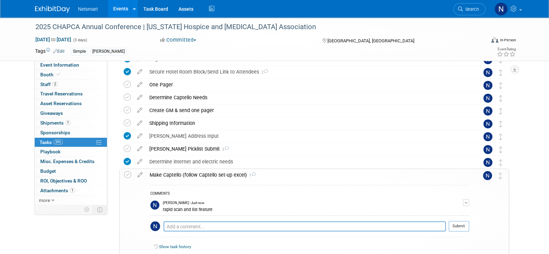
copy div "rapid scan and list feature"
click at [167, 98] on div "Determine Captello Needs" at bounding box center [307, 98] width 323 height 12
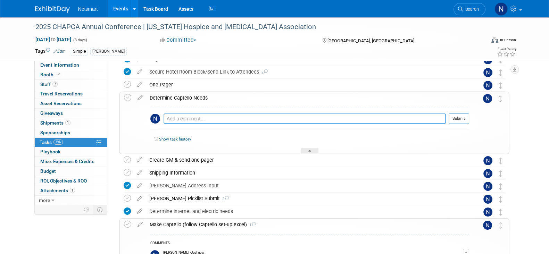
click at [177, 118] on textarea at bounding box center [304, 118] width 282 height 10
paste textarea "rapid scan and list feature"
type textarea "rapid scan and list feature"
click at [458, 118] on button "Submit" at bounding box center [458, 118] width 20 height 10
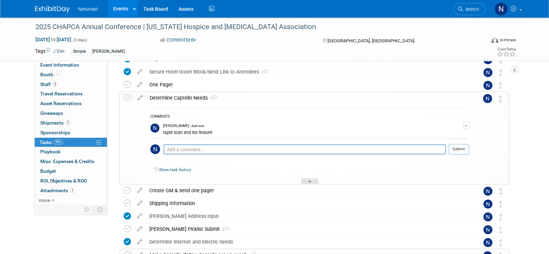
click at [316, 180] on div at bounding box center [309, 181] width 17 height 6
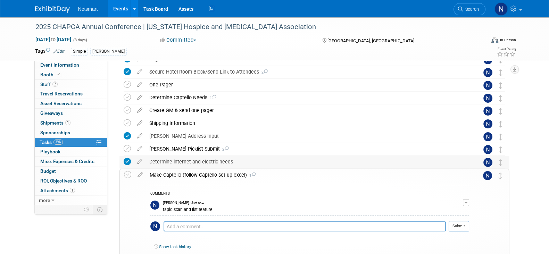
scroll to position [101, 0]
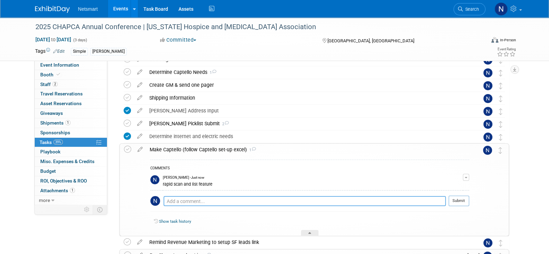
click at [202, 204] on textarea at bounding box center [304, 201] width 282 height 10
click at [213, 202] on textarea at bounding box center [304, 201] width 282 height 10
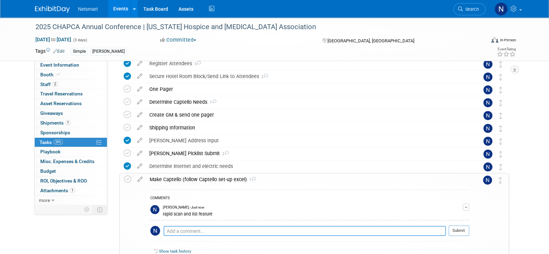
scroll to position [57, 0]
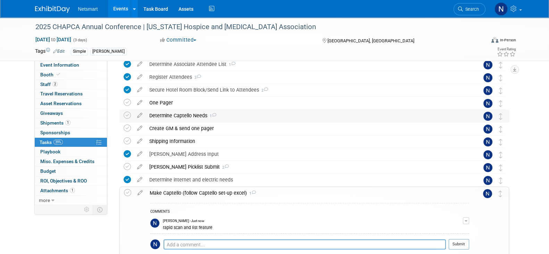
click at [182, 116] on div "Determine Captello Needs 1" at bounding box center [307, 116] width 323 height 12
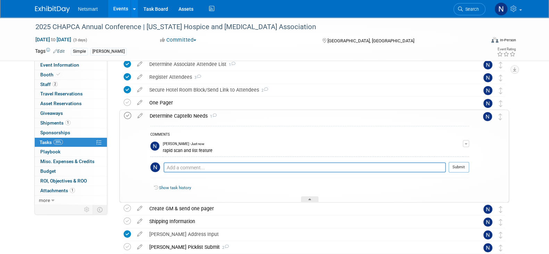
click at [127, 116] on icon at bounding box center [127, 115] width 7 height 7
click at [310, 195] on div "Show task history" at bounding box center [309, 188] width 319 height 15
click at [310, 198] on icon at bounding box center [309, 200] width 3 height 4
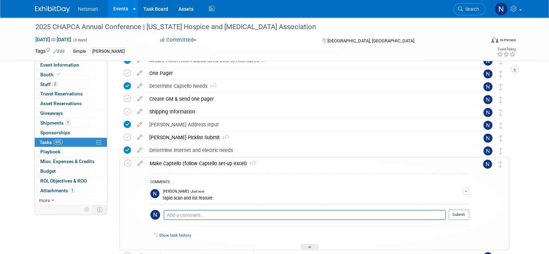
scroll to position [101, 0]
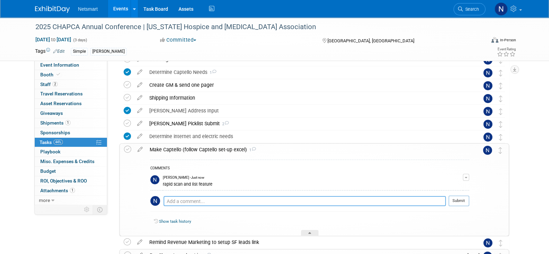
click at [189, 202] on textarea at bounding box center [304, 201] width 282 height 10
type textarea "add list, trigger, test, attendees"
click at [458, 201] on button "Submit" at bounding box center [458, 201] width 20 height 10
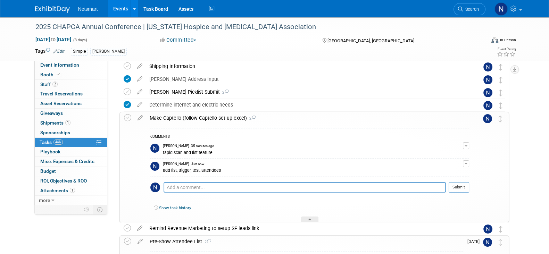
scroll to position [144, 0]
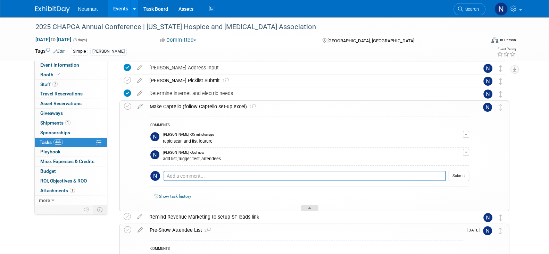
click at [309, 205] on div at bounding box center [309, 208] width 17 height 6
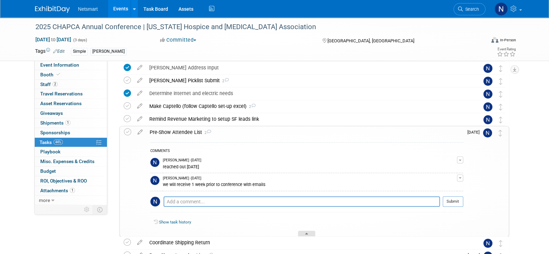
click at [306, 231] on div at bounding box center [306, 234] width 17 height 6
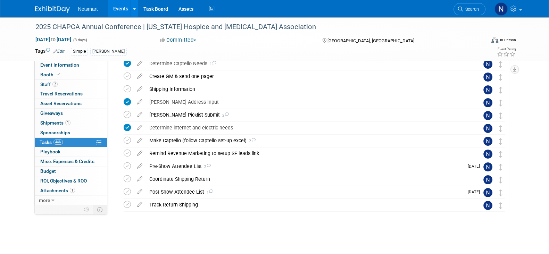
scroll to position [109, 0]
click at [141, 153] on icon at bounding box center [140, 151] width 12 height 9
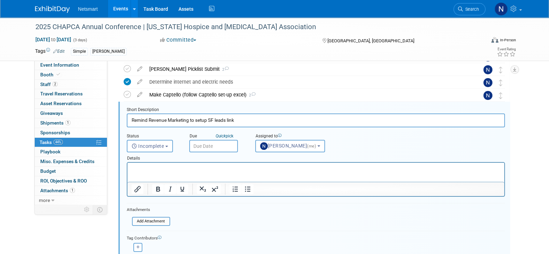
scroll to position [0, 0]
click at [204, 143] on input "text" at bounding box center [213, 146] width 49 height 12
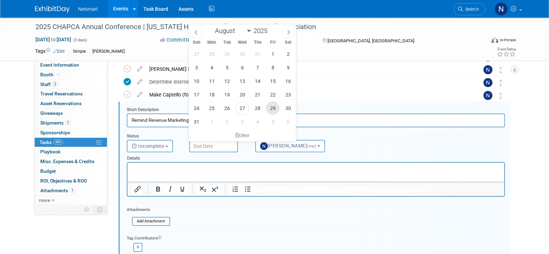
click at [274, 109] on span "29" at bounding box center [273, 108] width 14 height 14
type input "Aug 29, 2025"
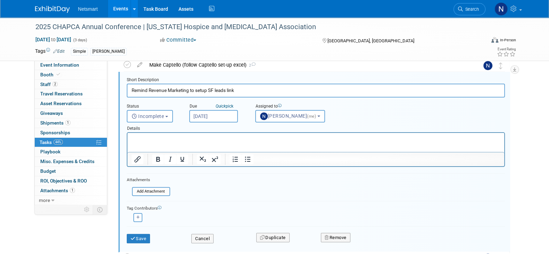
scroll to position [198, 0]
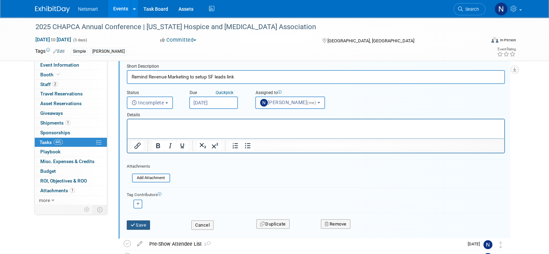
click at [132, 223] on icon "submit" at bounding box center [133, 225] width 6 height 5
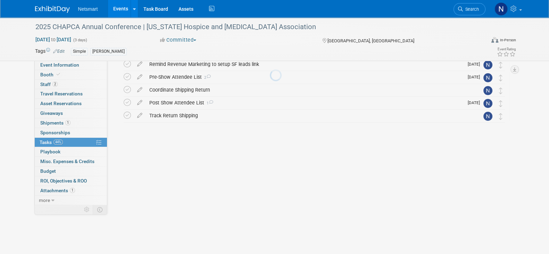
scroll to position [109, 0]
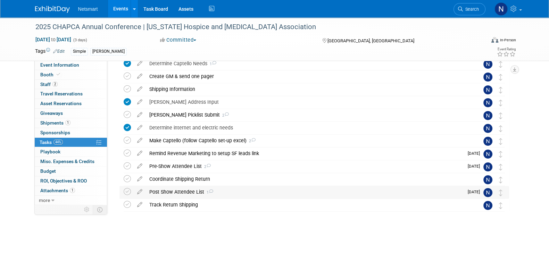
click at [175, 188] on div "Post Show Attendee List 1" at bounding box center [305, 192] width 318 height 12
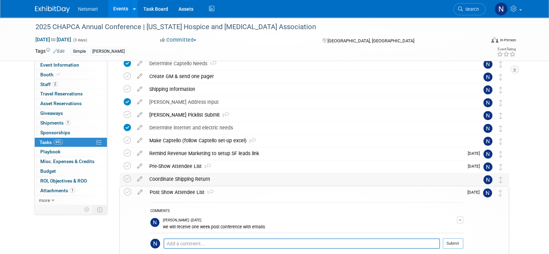
click at [177, 178] on div "Coordinate Shipping Return" at bounding box center [307, 179] width 323 height 12
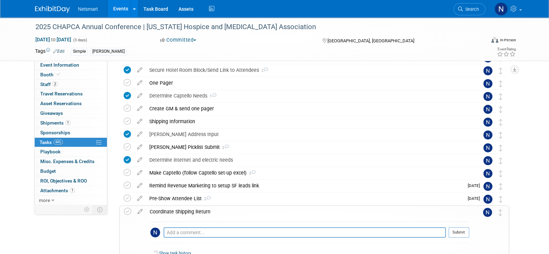
scroll to position [66, 0]
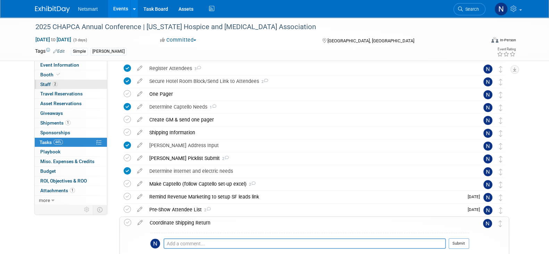
drag, startPoint x: 67, startPoint y: 66, endPoint x: 91, endPoint y: 80, distance: 27.4
click at [67, 66] on span "Event Information" at bounding box center [59, 65] width 39 height 6
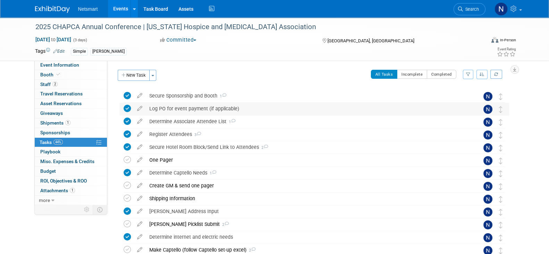
select select "Simple"
select select "3"
select select "No"
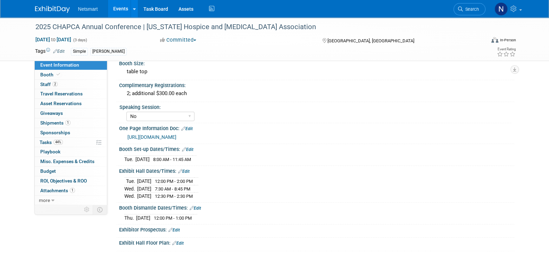
scroll to position [206, 0]
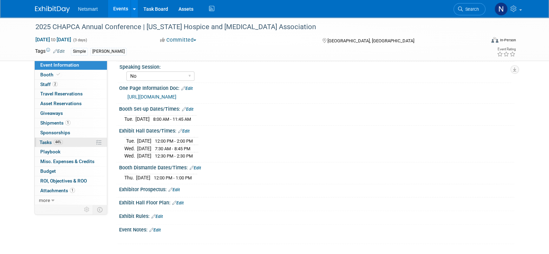
click at [53, 139] on span "Tasks 44%" at bounding box center [51, 142] width 23 height 6
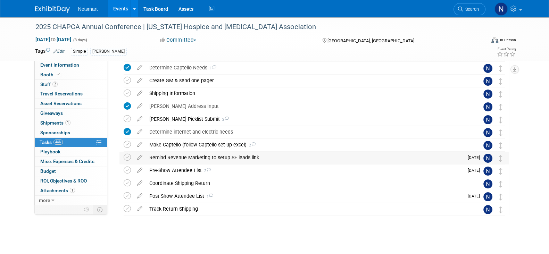
scroll to position [109, 0]
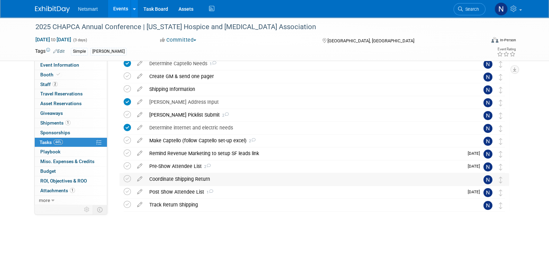
click at [163, 179] on div "Coordinate Shipping Return" at bounding box center [307, 179] width 323 height 12
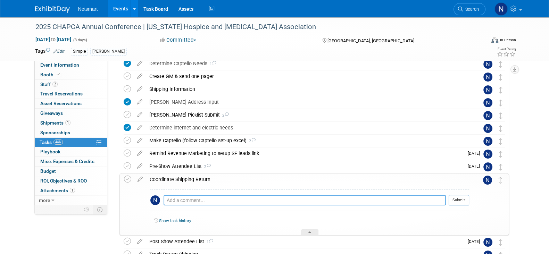
click at [173, 200] on textarea at bounding box center [304, 200] width 282 height 10
type textarea "schedule pick up at hotel for 9/18 after 1pm"
click at [456, 199] on button "Submit" at bounding box center [458, 200] width 20 height 10
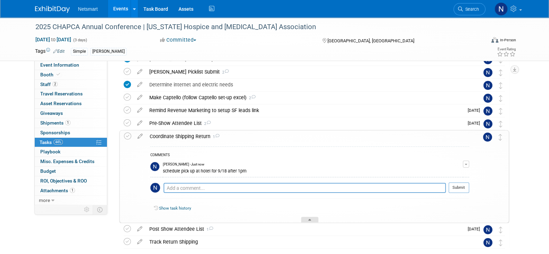
click at [307, 217] on div at bounding box center [309, 220] width 17 height 6
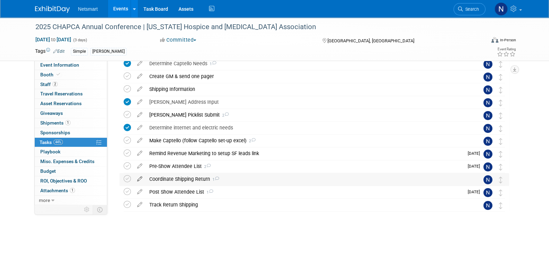
click at [139, 178] on icon at bounding box center [140, 177] width 12 height 9
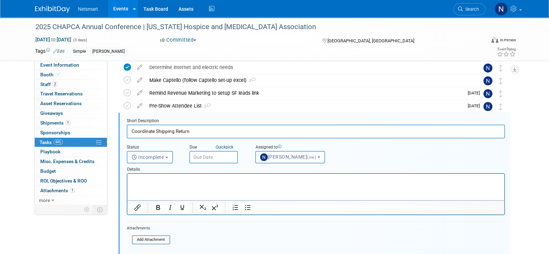
scroll to position [181, 0]
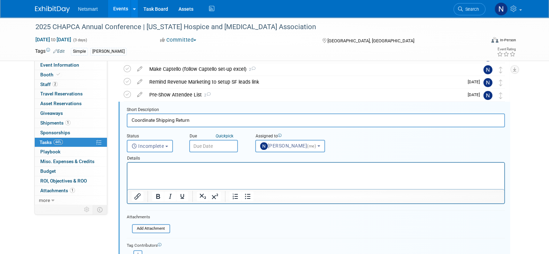
click at [206, 147] on input "text" at bounding box center [213, 146] width 49 height 12
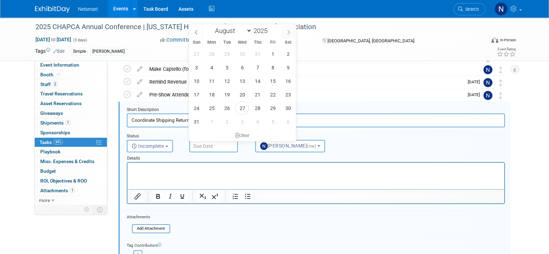
click at [286, 31] on icon at bounding box center [288, 32] width 5 height 5
select select "8"
click at [259, 68] on span "11" at bounding box center [258, 68] width 14 height 14
type input "Sep 11, 2025"
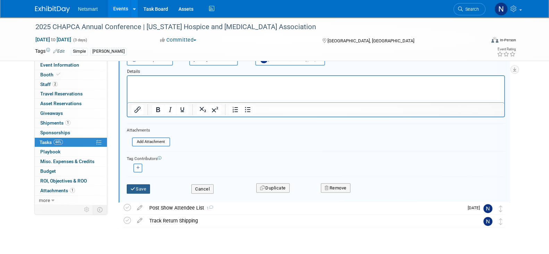
click at [135, 185] on button "Save" at bounding box center [139, 189] width 24 height 10
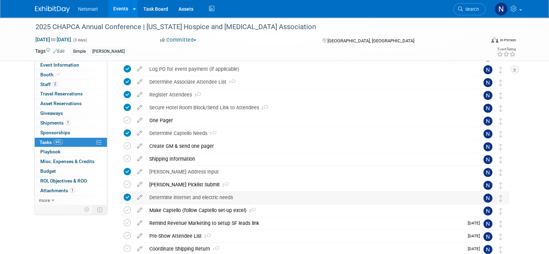
scroll to position [23, 0]
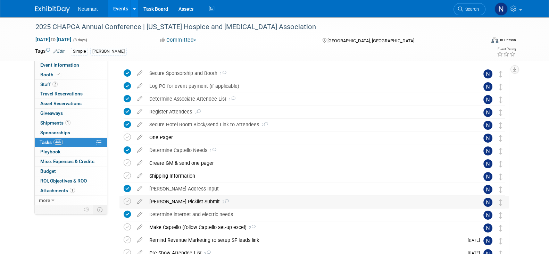
click at [172, 202] on div "Derse Picklist Submit 2" at bounding box center [307, 202] width 323 height 12
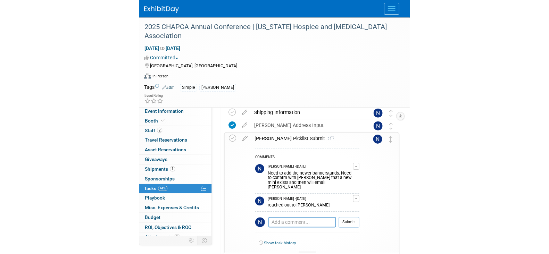
scroll to position [152, 0]
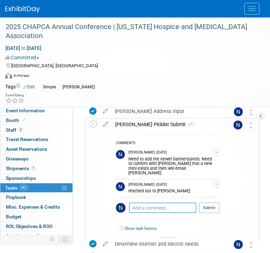
click at [144, 203] on textarea at bounding box center [162, 208] width 67 height 10
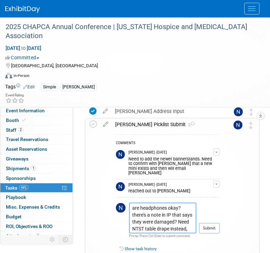
click at [191, 223] on textarea "are headphones okay? there's a note in IP that says they were damaged? Need NTS…" at bounding box center [162, 218] width 67 height 31
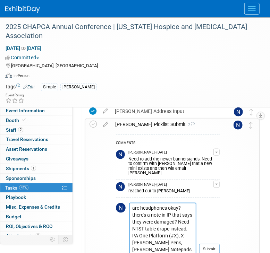
click at [160, 238] on textarea "are headphones okay? there's a note in IP that says they were damaged? Need NTS…" at bounding box center [162, 229] width 67 height 52
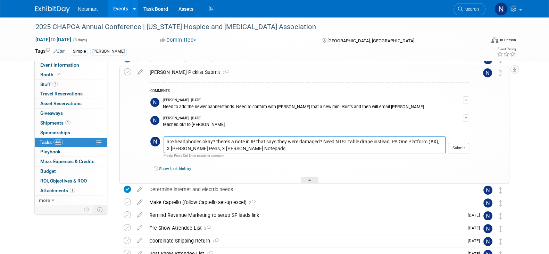
click at [435, 140] on textarea "are headphones okay? there's a note in IP that says they were damaged? Need NTS…" at bounding box center [304, 144] width 282 height 17
paste textarea "311086"
paste textarea "311087"
click at [217, 146] on textarea "are headphones okay? there's a note in IP that says they were damaged? Need NTS…" at bounding box center [304, 144] width 282 height 17
click at [218, 146] on textarea "are headphones okay? there's a note in IP that says they were damaged? Need NTS…" at bounding box center [304, 144] width 282 height 17
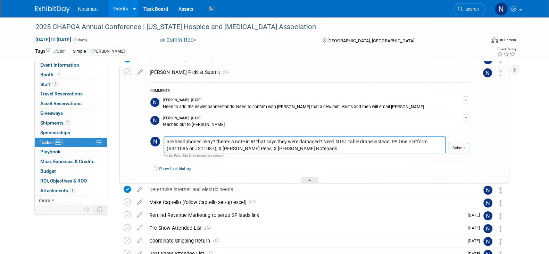
click at [219, 146] on textarea "are headphones okay? there's a note in IP that says they were damaged? Need NTS…" at bounding box center [304, 144] width 282 height 17
click at [255, 147] on textarea "are headphones okay? there's a note in IP that says they were damaged? Need NTS…" at bounding box center [304, 144] width 282 height 17
type textarea "are headphones okay? there's a note in IP that says they were damaged? Need NTS…"
click at [461, 147] on button "Submit" at bounding box center [458, 148] width 20 height 10
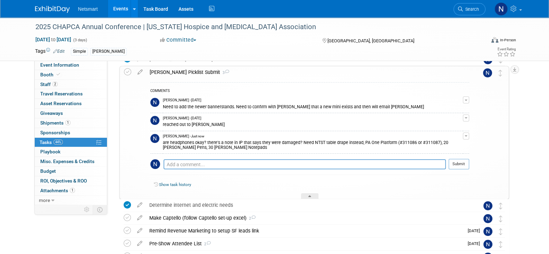
click at [232, 148] on div "are headphones okay? there's a note in IP that says they were damaged? Need NTS…" at bounding box center [313, 144] width 300 height 11
click at [466, 137] on button "button" at bounding box center [466, 136] width 6 height 7
click at [435, 146] on link "Edit Comment" at bounding box center [441, 146] width 55 height 10
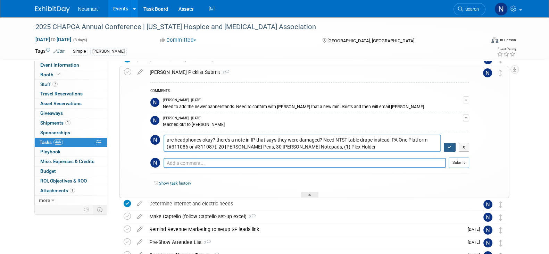
type textarea "are headphones okay? there's a note in IP that says they were damaged? Need NTS…"
click at [451, 147] on icon "button" at bounding box center [449, 147] width 5 height 4
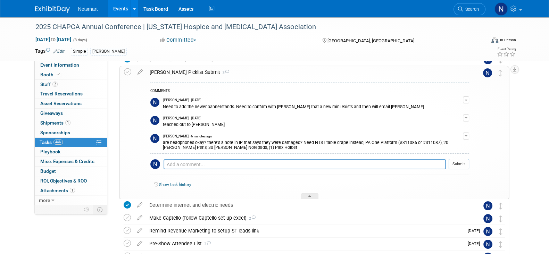
drag, startPoint x: 166, startPoint y: 141, endPoint x: 253, endPoint y: 149, distance: 87.5
click at [253, 149] on tr "Nina Finn - 6 minutes ago are headphones okay? there's a note in IP that says t…" at bounding box center [309, 142] width 319 height 23
copy tr "Nina Finn - 6 minutes ago are headphones okay? there's a note in IP that says t…"
click at [304, 195] on div at bounding box center [309, 196] width 17 height 6
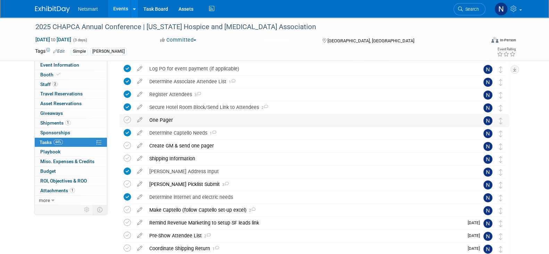
scroll to position [23, 0]
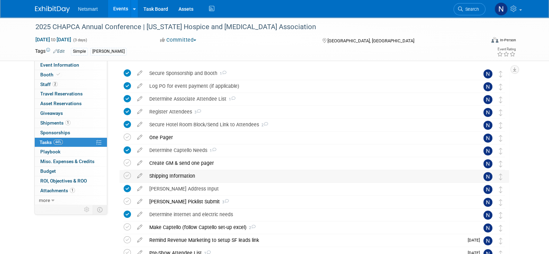
click at [173, 177] on div "Shipping Information" at bounding box center [307, 176] width 323 height 12
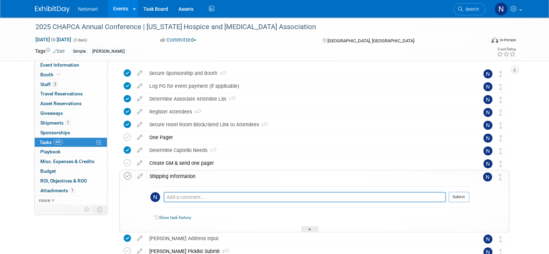
click at [126, 176] on icon at bounding box center [127, 175] width 7 height 7
click at [78, 118] on link "1 Shipments 1" at bounding box center [71, 122] width 72 height 9
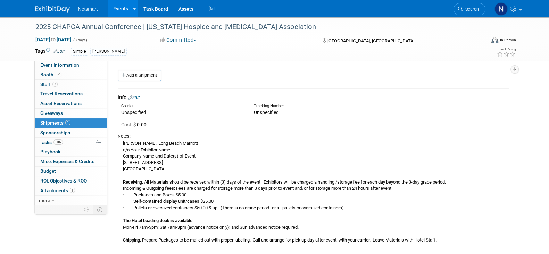
scroll to position [0, 0]
click at [70, 66] on span "Event Information" at bounding box center [59, 65] width 39 height 6
select select "Simple"
select select "3"
select select "No"
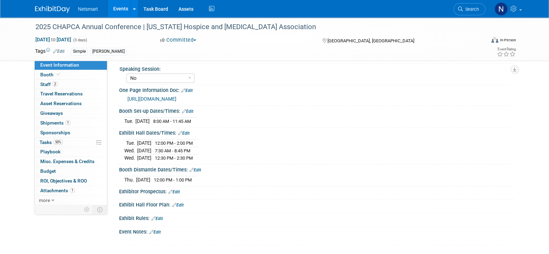
scroll to position [260, 0]
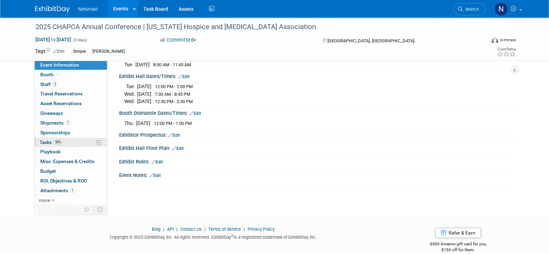
click at [73, 143] on link "50% Tasks 50%" at bounding box center [71, 142] width 72 height 9
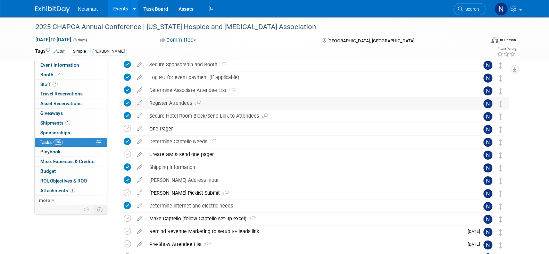
scroll to position [43, 0]
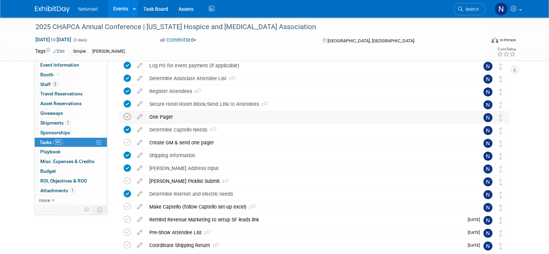
click at [127, 115] on icon at bounding box center [127, 116] width 7 height 7
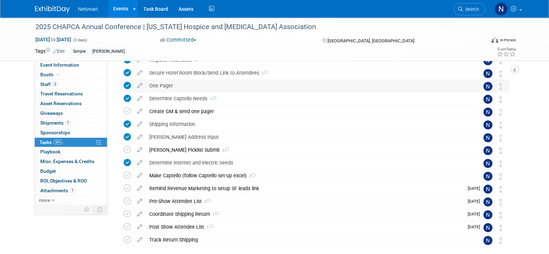
scroll to position [86, 0]
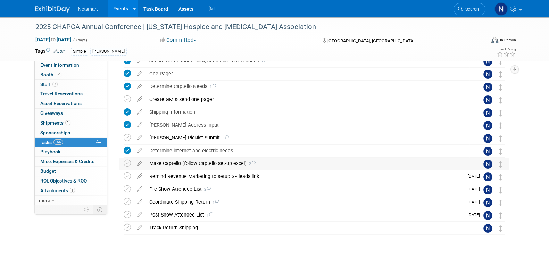
click at [169, 162] on div "Make Captello (follow Captello set-up excel) 2" at bounding box center [307, 164] width 323 height 12
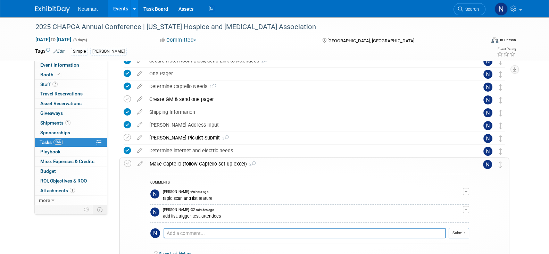
click at [169, 162] on div "Make Captello (follow Captello set-up excel) 2" at bounding box center [307, 164] width 323 height 12
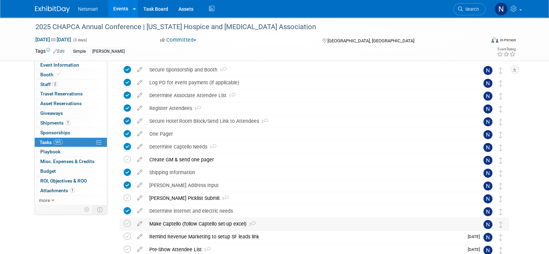
scroll to position [0, 0]
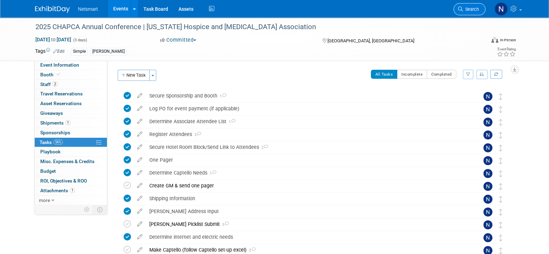
click at [468, 10] on span "Search" at bounding box center [471, 9] width 16 height 5
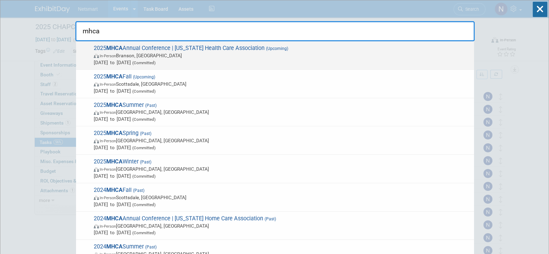
type input "mhca"
click at [171, 56] on span "In-Person Branson, MO" at bounding box center [282, 55] width 377 height 7
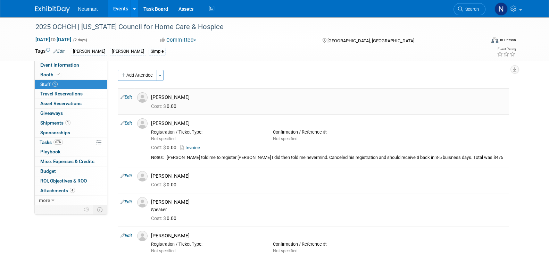
click at [159, 94] on div "Alec Green" at bounding box center [328, 97] width 355 height 7
click at [159, 94] on div "[PERSON_NAME]" at bounding box center [328, 97] width 355 height 7
click at [159, 94] on div "Alec Green" at bounding box center [328, 97] width 355 height 7
copy td "Alec Green"
drag, startPoint x: 181, startPoint y: 173, endPoint x: 152, endPoint y: 176, distance: 29.3
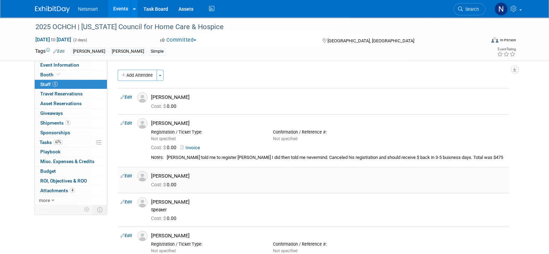
click at [152, 176] on div "[PERSON_NAME]" at bounding box center [328, 176] width 355 height 7
copy div "[PERSON_NAME]"
drag, startPoint x: 204, startPoint y: 202, endPoint x: 150, endPoint y: 202, distance: 53.4
click at [150, 202] on div "Lisa Selman-Holman Speaker" at bounding box center [328, 205] width 365 height 16
copy div "Lisa Selman-Holman"
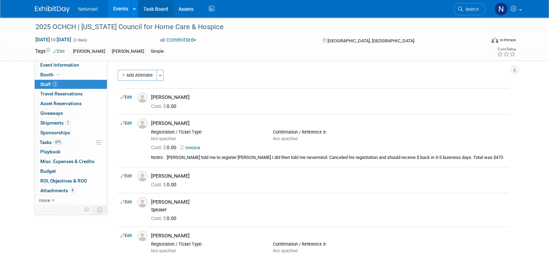
click at [156, 6] on link "Task Board" at bounding box center [155, 8] width 35 height 17
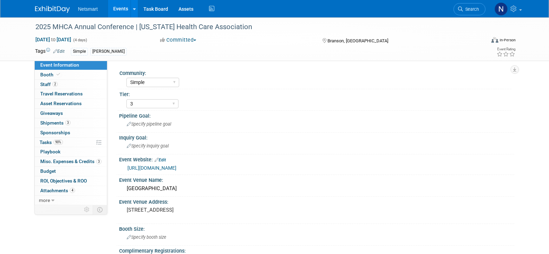
select select "Simple"
select select "3"
select select "No"
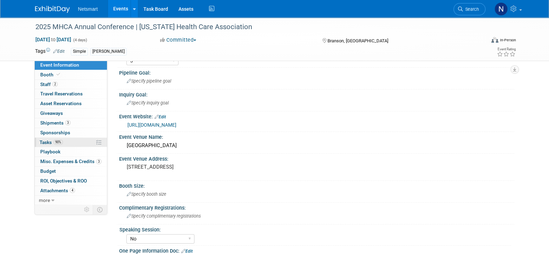
scroll to position [43, 0]
click at [50, 141] on span "Tasks 90%" at bounding box center [51, 142] width 23 height 6
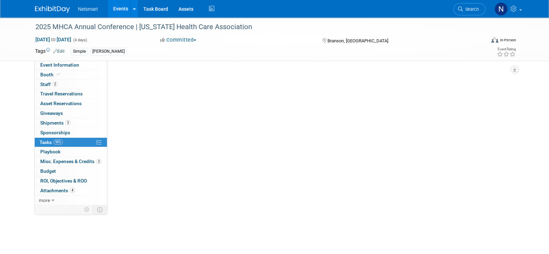
scroll to position [0, 0]
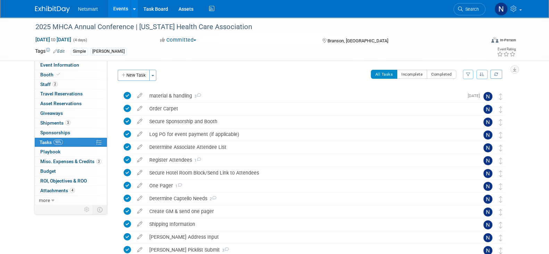
drag, startPoint x: 139, startPoint y: 76, endPoint x: 142, endPoint y: 80, distance: 4.9
click at [139, 76] on button "New Task" at bounding box center [134, 75] width 32 height 11
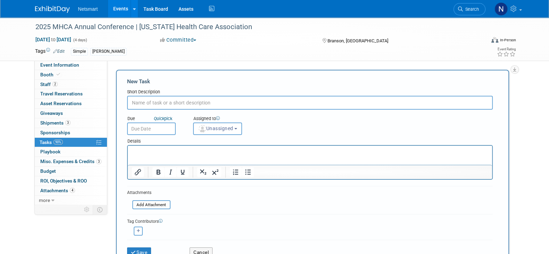
click at [167, 102] on input "text" at bounding box center [309, 103] width 365 height 14
type input "lead scanning follow up"
click at [210, 129] on span "Unassigned" at bounding box center [215, 129] width 35 height 6
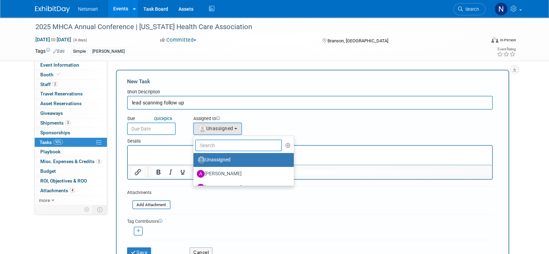
click at [206, 144] on input "text" at bounding box center [238, 145] width 87 height 12
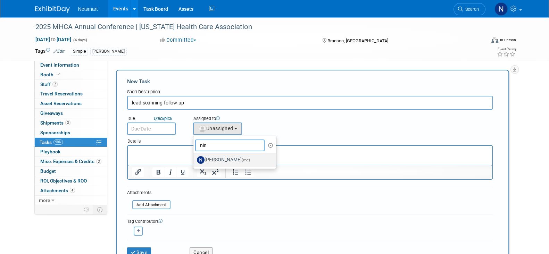
type input "nin"
click at [210, 159] on label "Nina Finn (me)" at bounding box center [233, 159] width 73 height 11
click at [194, 159] on input "Nina Finn (me)" at bounding box center [192, 159] width 5 height 5
select select "a52b5e8a-b2fd-4a4e-8599-2a3670a086e7"
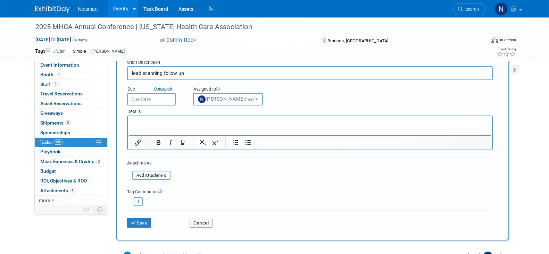
scroll to position [43, 0]
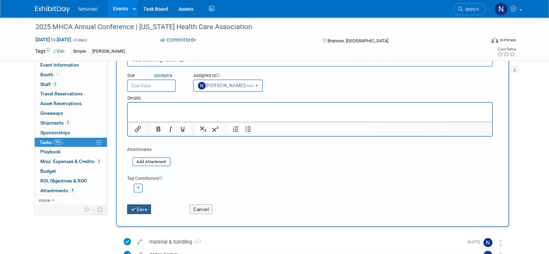
click at [141, 208] on button "Save" at bounding box center [139, 209] width 24 height 10
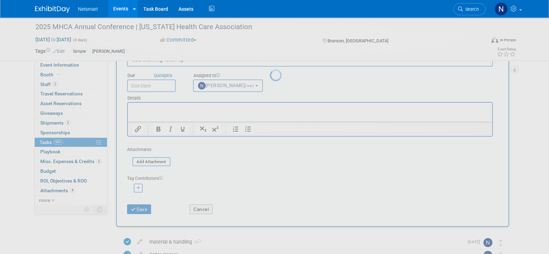
scroll to position [0, 0]
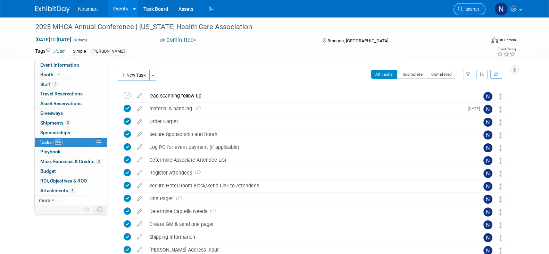
click at [460, 10] on icon at bounding box center [460, 9] width 5 height 5
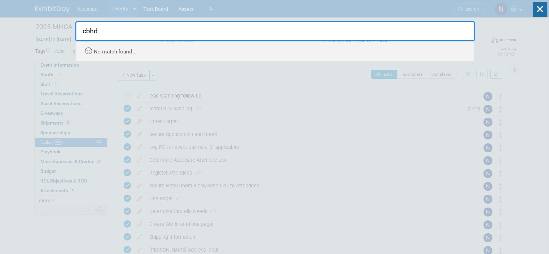
type input "cbhd"
drag, startPoint x: 17, startPoint y: 40, endPoint x: 22, endPoint y: 37, distance: 5.0
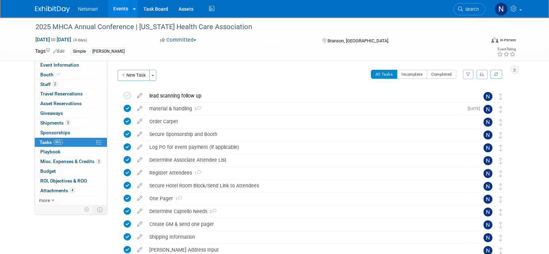
click at [60, 10] on img at bounding box center [52, 9] width 35 height 7
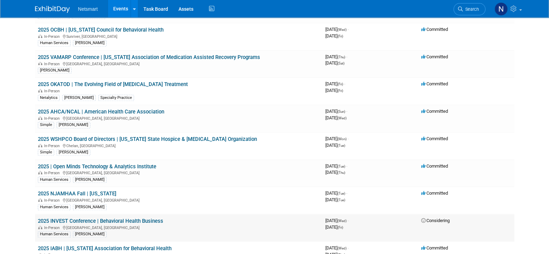
scroll to position [1084, 0]
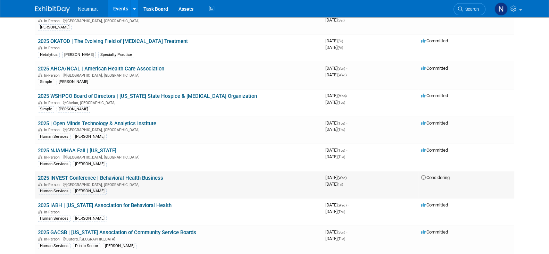
click at [108, 175] on link "2025 INVEST Conference | Behavioral Health Business" at bounding box center [100, 178] width 125 height 6
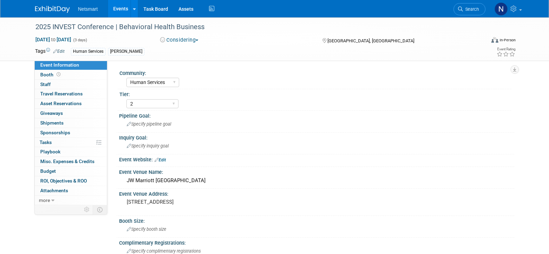
select select "Human Services"
select select "2"
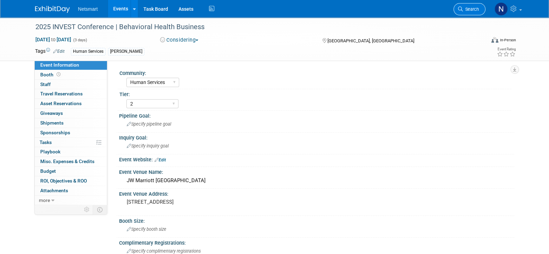
click at [472, 9] on span "Search" at bounding box center [471, 9] width 16 height 5
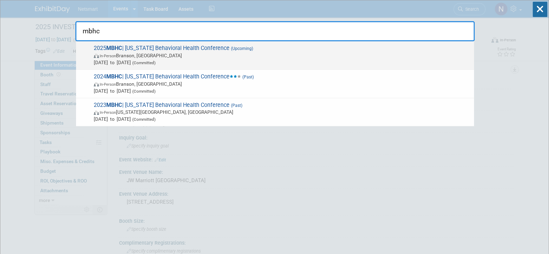
type input "mbhc"
click at [194, 61] on span "[DATE] to [DATE] (Committed)" at bounding box center [282, 62] width 377 height 7
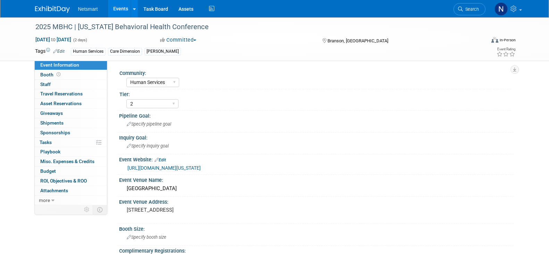
select select "Human Services"
select select "2"
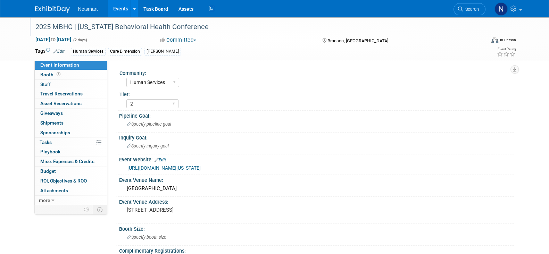
click at [233, 25] on div "2025 MBHC | [US_STATE] Behavioral Health Conference" at bounding box center [254, 27] width 442 height 12
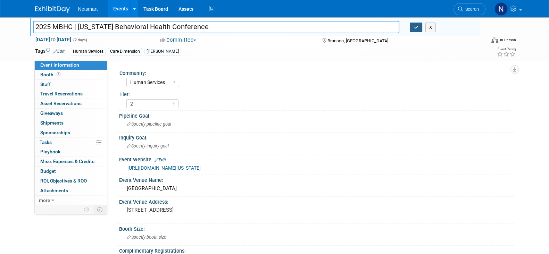
click at [414, 25] on icon "button" at bounding box center [415, 27] width 5 height 5
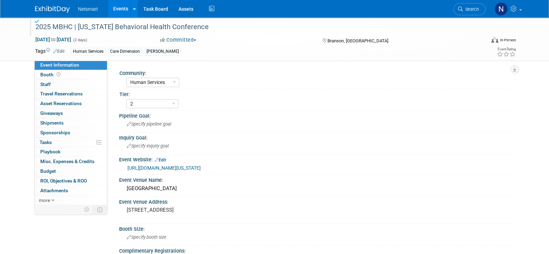
click at [466, 10] on span "Search" at bounding box center [471, 9] width 16 height 5
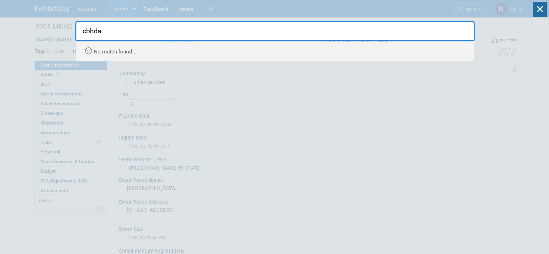
type input "cbhda"
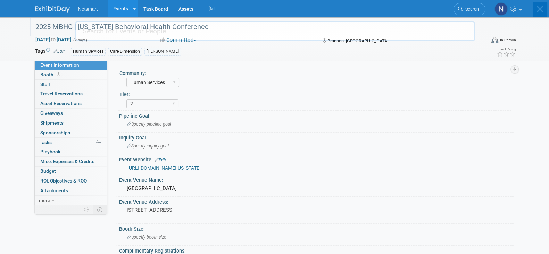
click at [53, 7] on body "Netsmart Events Add Event Bulk Upload Events Shareable Event Boards Recently Vi…" at bounding box center [274, 127] width 549 height 254
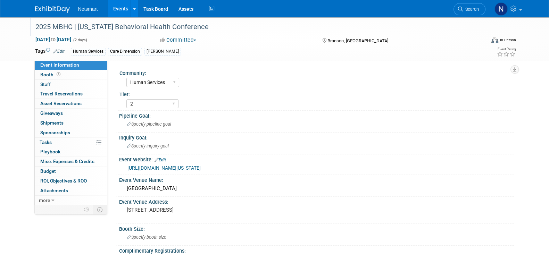
click at [50, 9] on img at bounding box center [52, 9] width 35 height 7
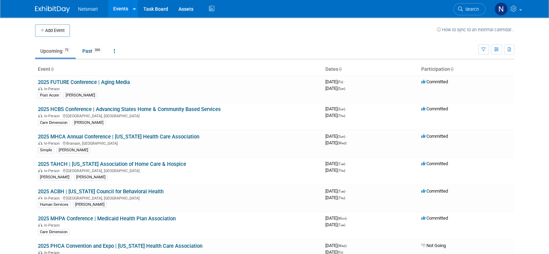
click at [45, 31] on button "Add Event" at bounding box center [52, 30] width 35 height 12
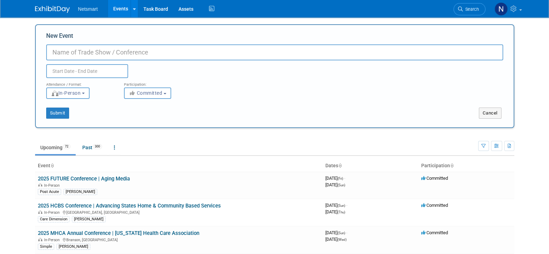
click at [90, 52] on input "New Event" at bounding box center [274, 52] width 457 height 16
drag, startPoint x: 165, startPoint y: 53, endPoint x: 161, endPoint y: 56, distance: 4.7
click at [165, 53] on input "2025 CBHDA Policy Forum |" at bounding box center [274, 52] width 457 height 16
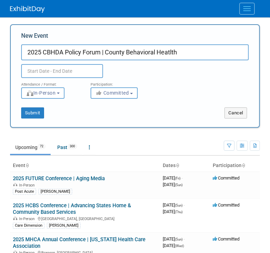
click at [169, 51] on input "2025 CBHDA Policy Forum | County Behavioral Heatlth" at bounding box center [135, 52] width 228 height 16
click at [201, 52] on input "2025 CBHDA Policy Forum | County Behavioral Health" at bounding box center [135, 52] width 228 height 16
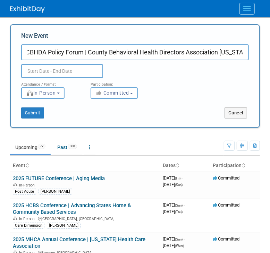
scroll to position [0, 22]
type input "2025 CBHDA Policy Forum | County Behavioral Health Directors Association [US_ST…"
click at [76, 69] on input "text" at bounding box center [62, 71] width 82 height 14
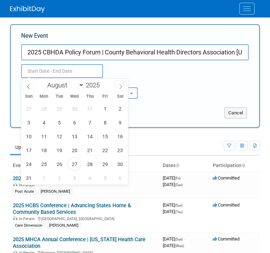
click at [119, 86] on icon at bounding box center [120, 86] width 5 height 5
select select "9"
click at [77, 150] on span "22" at bounding box center [75, 151] width 14 height 14
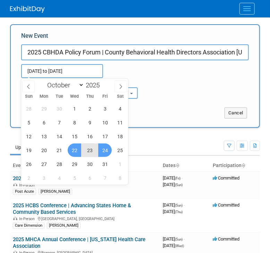
click at [100, 151] on span "24" at bounding box center [105, 151] width 14 height 14
type input "[DATE] to [DATE]"
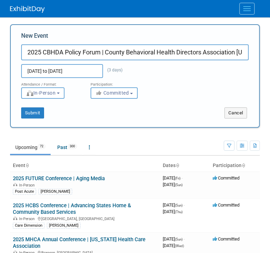
click at [184, 86] on div "Attendance / Format: <img src="https://www.exhibitday.com/Images/Format-InPerso…" at bounding box center [135, 88] width 238 height 21
click at [35, 112] on button "Submit" at bounding box center [32, 113] width 23 height 11
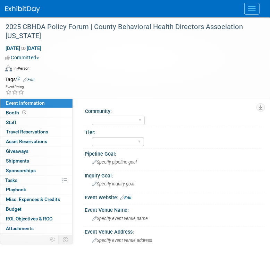
click at [33, 79] on link "Edit" at bounding box center [28, 79] width 11 height 5
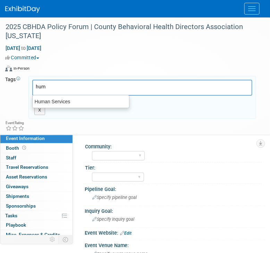
type input "Human Services"
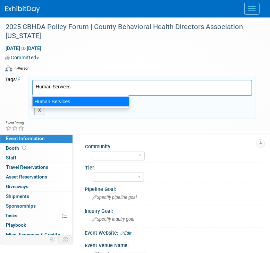
type input "Human Services"
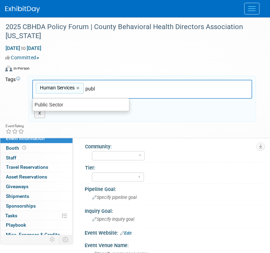
type input "Public Sector"
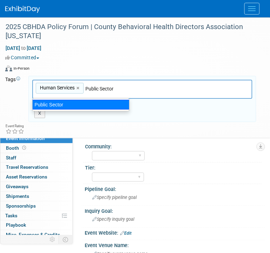
type input "Human Services, Public Sector"
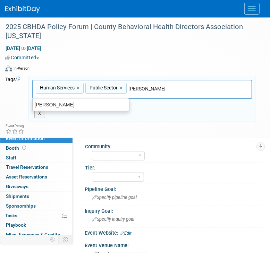
type input "[PERSON_NAME]"
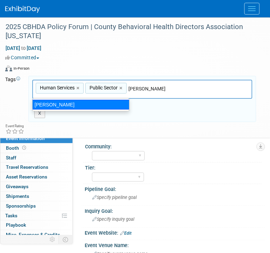
type input "Human Services, Public Sector, [PERSON_NAME]"
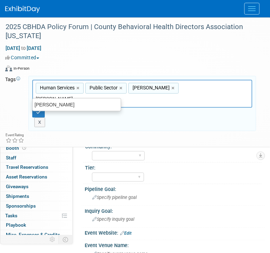
type input "[PERSON_NAME]"
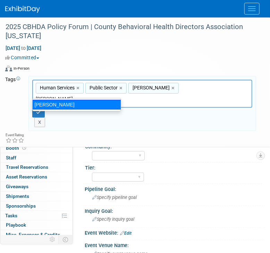
type input "Human Services, Public Sector, [PERSON_NAME]"
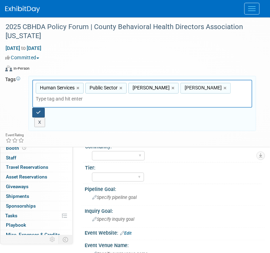
click at [37, 110] on icon "button" at bounding box center [38, 112] width 5 height 5
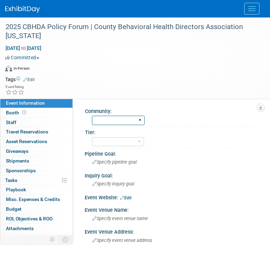
click at [109, 119] on select "Human Services Post Acute Public Sector CareDimensions Specialty Practice [PERS…" at bounding box center [118, 120] width 53 height 9
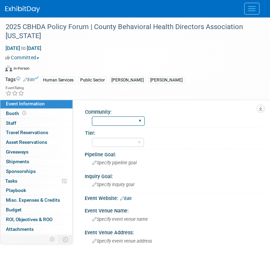
select select "Public Sector"
click at [92, 117] on select "Human Services Post Acute Public Sector CareDimensions Specialty Practice [PERS…" at bounding box center [118, 121] width 53 height 9
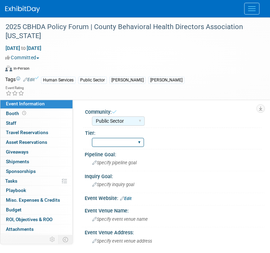
click at [111, 143] on select "1 2 3" at bounding box center [118, 142] width 52 height 9
select select "3"
click at [92, 138] on select "1 2 3" at bounding box center [118, 142] width 52 height 9
click at [201, 169] on div "Pipeline Goal: Specify pipeline goal" at bounding box center [173, 161] width 183 height 22
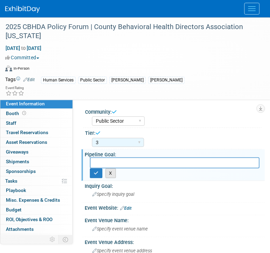
click at [111, 174] on button "X" at bounding box center [110, 174] width 11 height 10
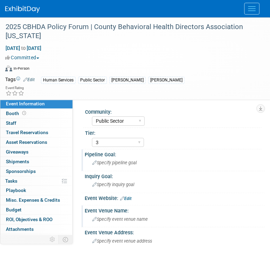
click at [116, 217] on span "Specify event venue name" at bounding box center [120, 219] width 56 height 5
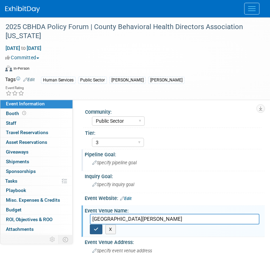
type input "Hilton Santa Barbara Beachfront Resort"
click at [99, 230] on button "button" at bounding box center [96, 230] width 12 height 10
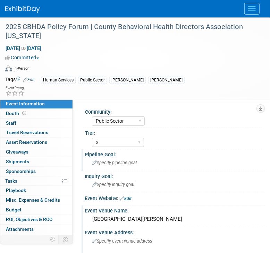
click at [107, 239] on span "Specify event venue address" at bounding box center [122, 241] width 60 height 5
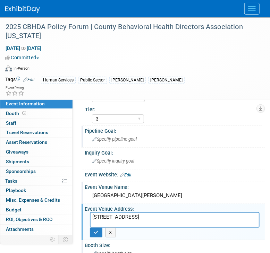
scroll to position [43, 0]
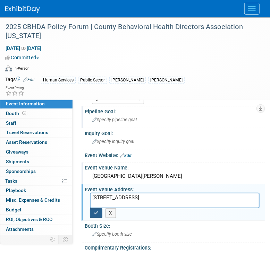
type textarea "633 E Cabrillo Blvd, Santa Barbara, CA 93103"
click at [98, 213] on icon "button" at bounding box center [96, 213] width 5 height 5
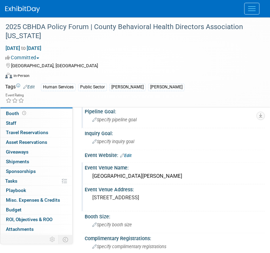
click at [131, 155] on link "Edit" at bounding box center [125, 155] width 11 height 5
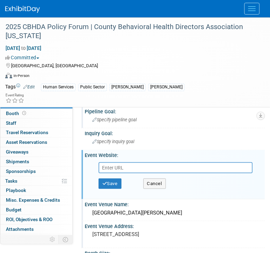
click at [121, 167] on input "text" at bounding box center [176, 167] width 154 height 11
type input "https://www.cbhda.org/bhpf"
click at [112, 184] on button "Save" at bounding box center [110, 184] width 23 height 10
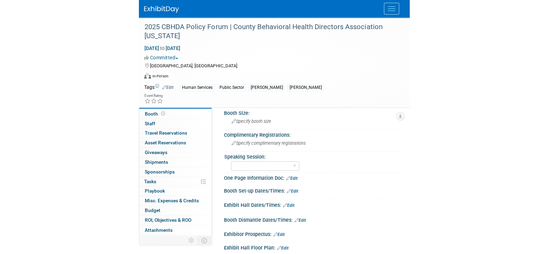
scroll to position [173, 0]
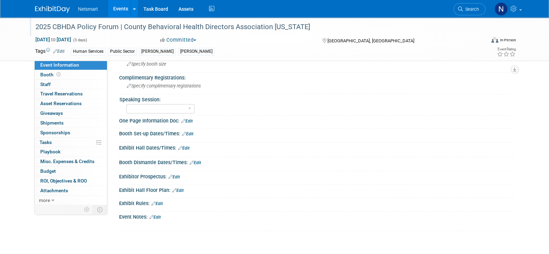
drag, startPoint x: 124, startPoint y: 26, endPoint x: 352, endPoint y: 23, distance: 228.4
click at [270, 23] on div "2025 CBHDA Policy Forum | County Behavioral Health Directors Association [US_ST…" at bounding box center [254, 27] width 442 height 12
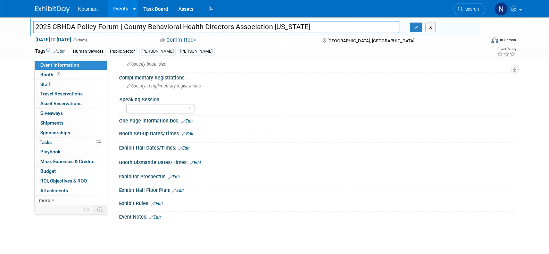
drag, startPoint x: 151, startPoint y: 27, endPoint x: 139, endPoint y: 27, distance: 12.2
click at [151, 27] on input "2025 CBHDA Policy Forum | County Behavioral Health Directors Association [US_ST…" at bounding box center [216, 27] width 366 height 12
drag, startPoint x: 124, startPoint y: 25, endPoint x: 335, endPoint y: 22, distance: 210.7
click at [270, 22] on input "2025 CBHDA Policy Forum | County Behavioral Health Directors Association [US_ST…" at bounding box center [216, 27] width 366 height 12
drag, startPoint x: 327, startPoint y: 40, endPoint x: 389, endPoint y: 39, distance: 61.8
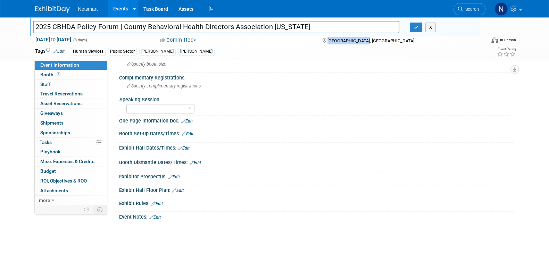
click at [270, 39] on div "[GEOGRAPHIC_DATA], [GEOGRAPHIC_DATA]" at bounding box center [377, 40] width 112 height 8
copy span "[GEOGRAPHIC_DATA], [GEOGRAPHIC_DATA]"
click at [270, 27] on icon "button" at bounding box center [415, 27] width 5 height 5
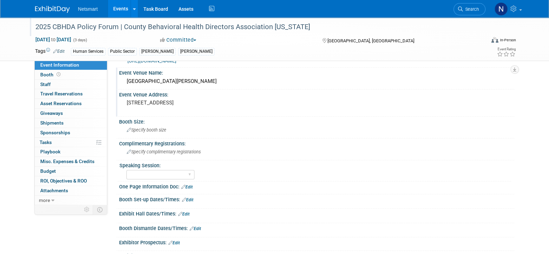
scroll to position [0, 0]
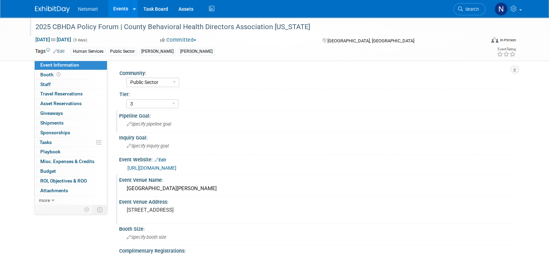
click at [51, 8] on img at bounding box center [52, 9] width 35 height 7
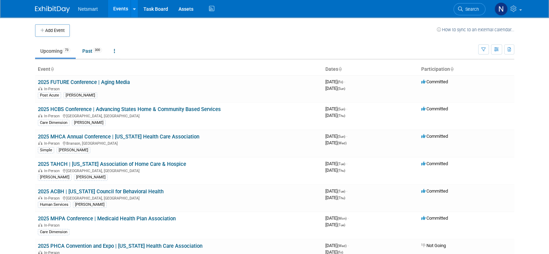
click at [54, 29] on button "Add Event" at bounding box center [52, 30] width 35 height 12
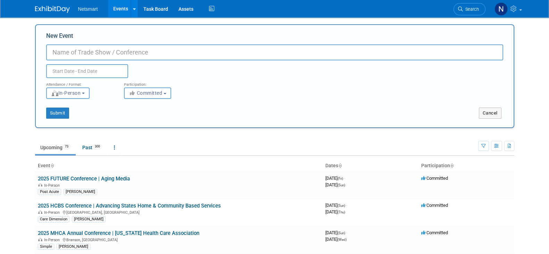
click at [108, 47] on input "New Event" at bounding box center [274, 52] width 457 height 16
drag, startPoint x: 89, startPoint y: 53, endPoint x: 68, endPoint y: 55, distance: 20.6
click at [68, 55] on input "2025 KHCA" at bounding box center [274, 52] width 457 height 16
paste input "/KCAL"
paste input "[US_STATE] Health Care Associatio"
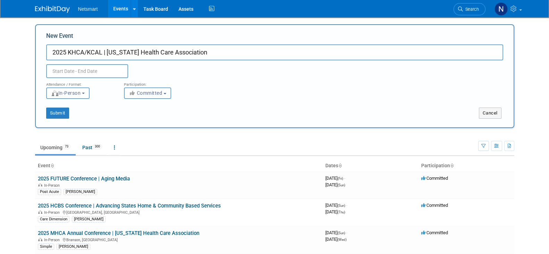
type input "2025 KHCA/KCAL | [US_STATE] Health Care Association"
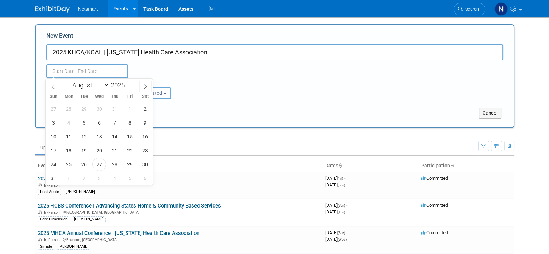
click at [90, 71] on input "text" at bounding box center [87, 71] width 82 height 14
click at [143, 87] on icon at bounding box center [145, 86] width 5 height 5
select select "8"
click at [83, 138] on span "16" at bounding box center [84, 137] width 14 height 14
click at [115, 137] on span "18" at bounding box center [115, 137] width 14 height 14
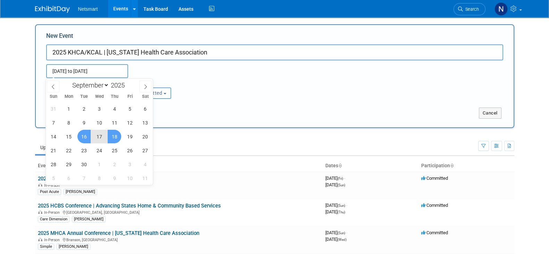
type input "[DATE] to [DATE]"
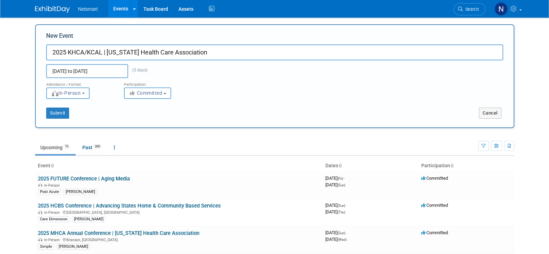
click at [259, 79] on div "Attendance / Format: <img src="https://www.exhibitday.com/Images/Format-InPerso…" at bounding box center [274, 88] width 467 height 21
click at [51, 114] on button "Submit" at bounding box center [57, 113] width 23 height 11
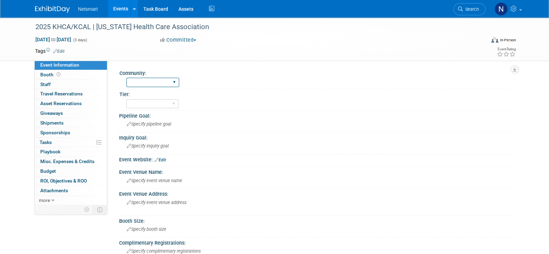
click at [152, 81] on select "Human Services Post Acute Public Sector CareDimensions Specialty Practice [PERS…" at bounding box center [152, 82] width 53 height 9
select select "Simple"
click at [126, 78] on select "Human Services Post Acute Public Sector CareDimensions Specialty Practice [PERS…" at bounding box center [152, 82] width 53 height 9
click at [145, 100] on select "1 2 3" at bounding box center [152, 103] width 52 height 9
select select "3"
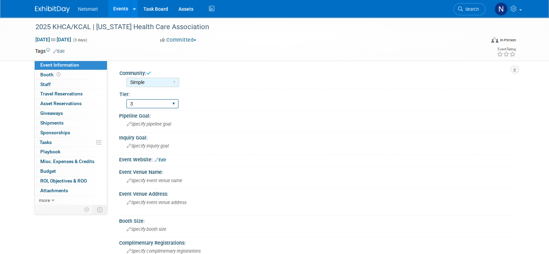
click at [126, 99] on select "1 2 3" at bounding box center [152, 103] width 52 height 9
click at [64, 51] on link "Edit" at bounding box center [58, 51] width 11 height 5
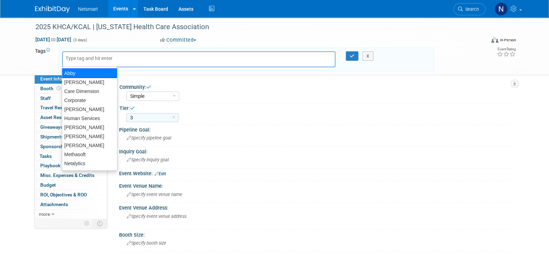
click at [82, 57] on input "text" at bounding box center [94, 58] width 56 height 7
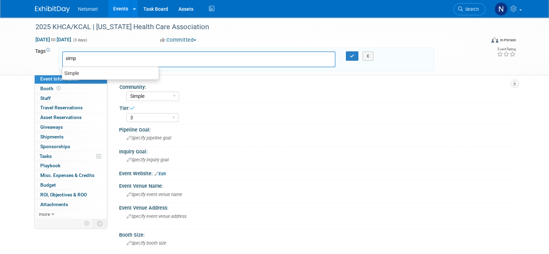
type input "Simple"
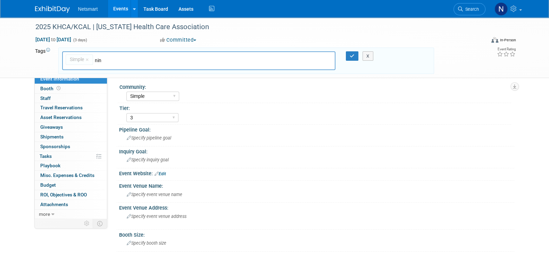
type input "[PERSON_NAME]"
click at [75, 74] on div "[PERSON_NAME]" at bounding box center [110, 76] width 96 height 9
type input "Simple, [PERSON_NAME]"
click at [348, 56] on button "button" at bounding box center [352, 56] width 12 height 10
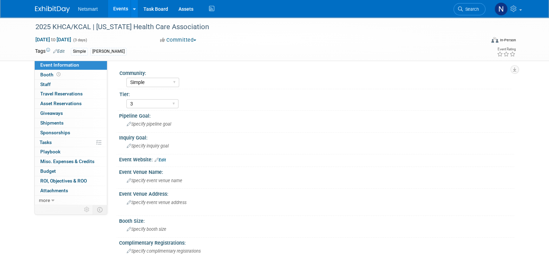
click at [162, 159] on link "Edit" at bounding box center [159, 160] width 11 height 5
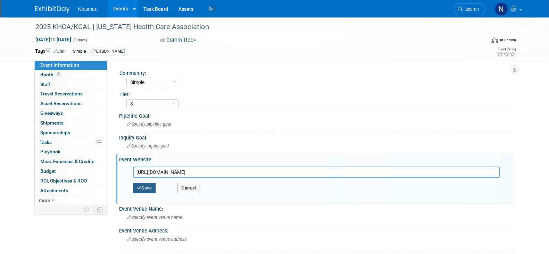
type input "[URL][DOMAIN_NAME]"
click at [146, 185] on button "Save" at bounding box center [144, 188] width 23 height 10
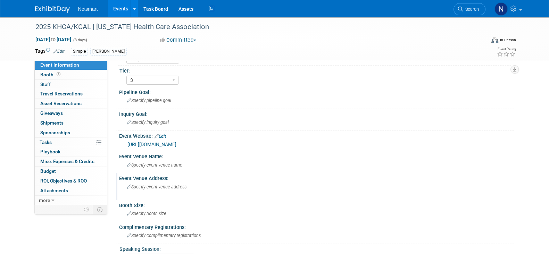
scroll to position [43, 0]
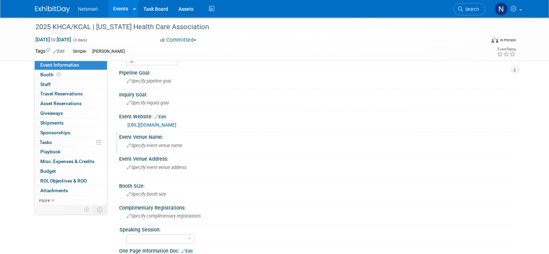
click at [151, 146] on span "Specify event venue name" at bounding box center [155, 145] width 56 height 5
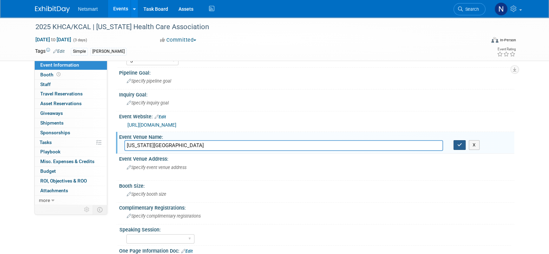
type input "[US_STATE][GEOGRAPHIC_DATA]"
click at [459, 145] on icon "button" at bounding box center [459, 145] width 5 height 5
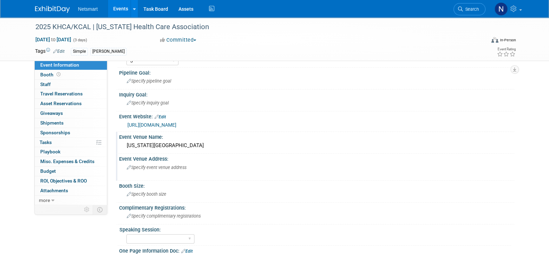
click at [160, 168] on span "Specify event venue address" at bounding box center [157, 167] width 60 height 5
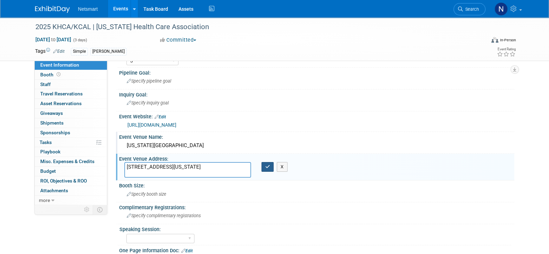
type textarea "[STREET_ADDRESS][US_STATE]"
click at [264, 166] on button "button" at bounding box center [267, 167] width 12 height 10
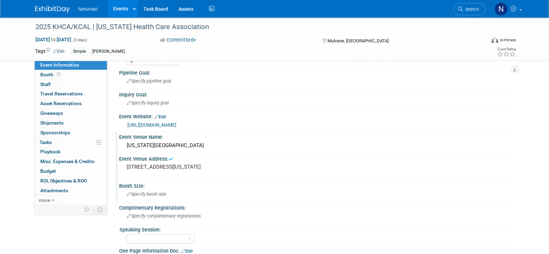
click at [160, 195] on div "Specify booth size" at bounding box center [316, 194] width 384 height 11
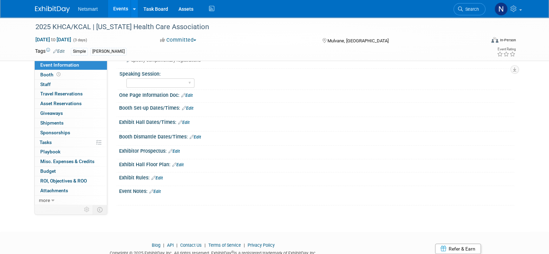
scroll to position [217, 0]
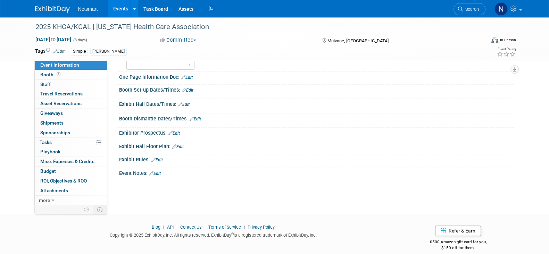
click at [188, 88] on link "Edit" at bounding box center [187, 90] width 11 height 5
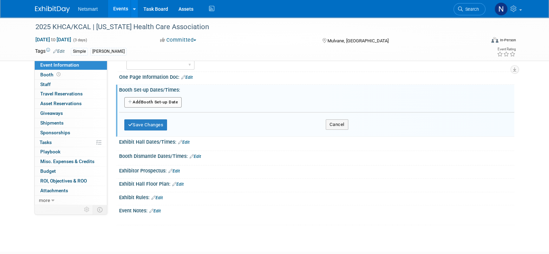
click at [160, 100] on button "Add Another Booth Set-up Date" at bounding box center [153, 102] width 58 height 10
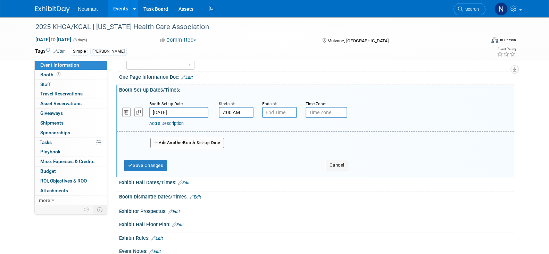
click at [231, 109] on input "7:00 AM" at bounding box center [236, 112] width 35 height 11
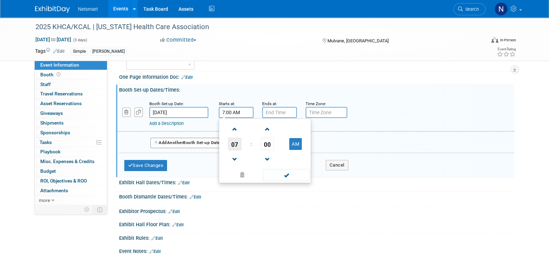
click at [234, 143] on span "07" at bounding box center [234, 144] width 13 height 12
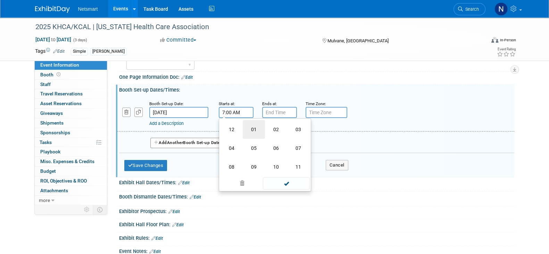
click at [260, 133] on td "01" at bounding box center [254, 129] width 22 height 19
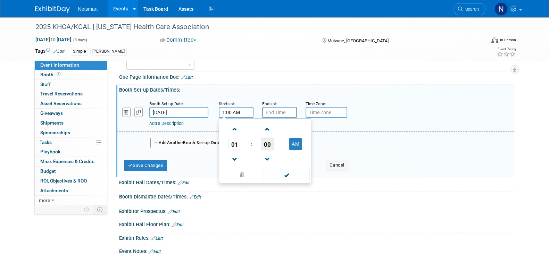
click at [266, 142] on span "00" at bounding box center [267, 144] width 13 height 12
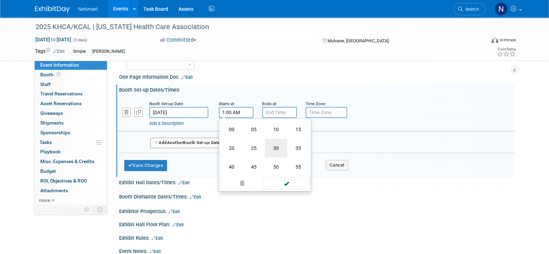
click at [279, 150] on td "30" at bounding box center [276, 148] width 22 height 19
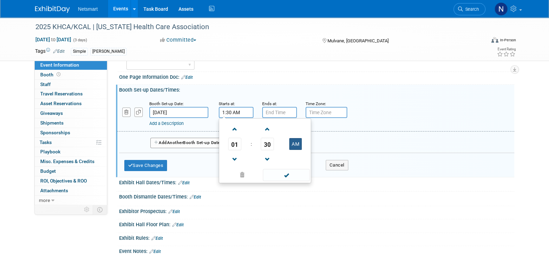
click at [292, 144] on button "AM" at bounding box center [295, 144] width 12 height 12
type input "1:30 PM"
click at [280, 110] on input "7:00 PM" at bounding box center [279, 112] width 35 height 11
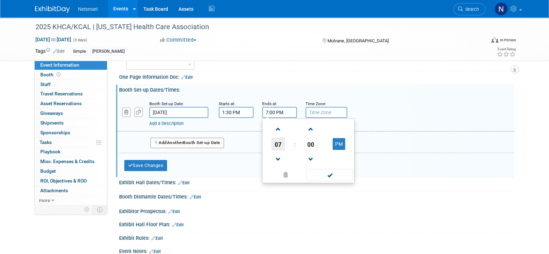
click at [280, 139] on span "07" at bounding box center [277, 144] width 13 height 12
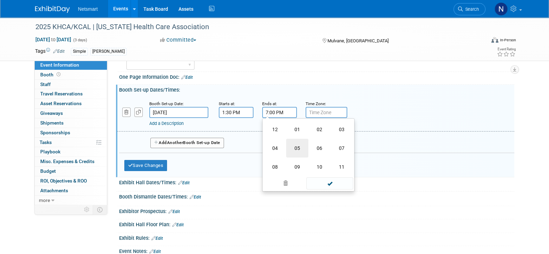
click at [295, 146] on td "05" at bounding box center [297, 148] width 22 height 19
type input "5:00 PM"
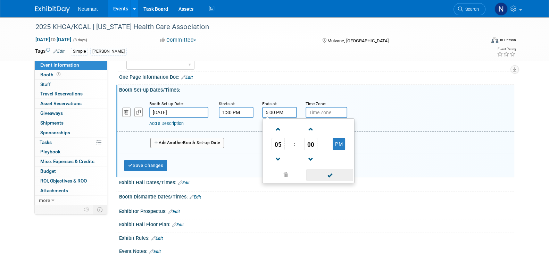
click at [316, 172] on span at bounding box center [329, 175] width 47 height 12
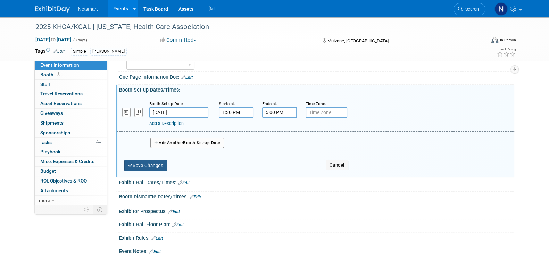
click at [150, 162] on button "Save Changes" at bounding box center [145, 165] width 43 height 11
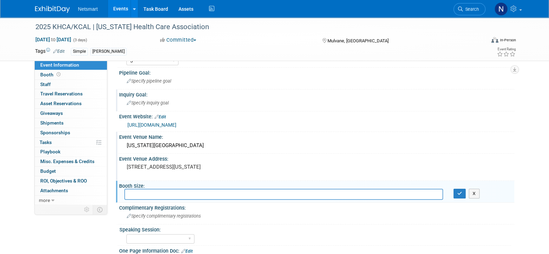
scroll to position [86, 0]
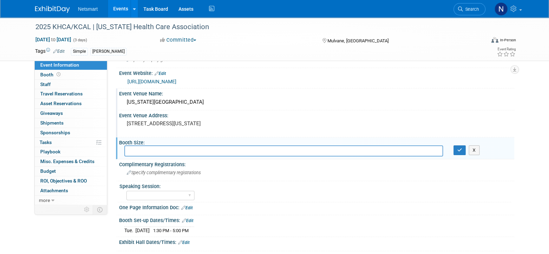
click at [141, 147] on input "text" at bounding box center [283, 150] width 319 height 11
type input "10x10"
click at [458, 150] on icon "button" at bounding box center [459, 150] width 5 height 5
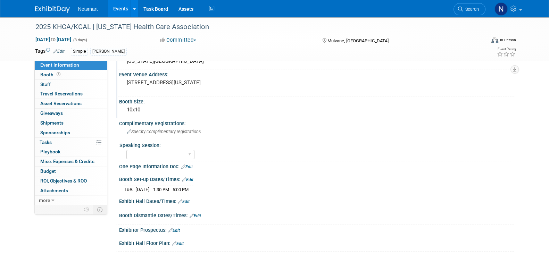
scroll to position [173, 0]
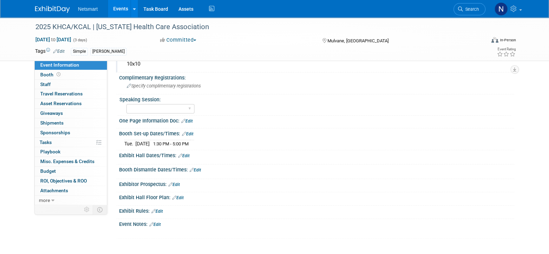
click at [181, 153] on icon at bounding box center [180, 155] width 4 height 5
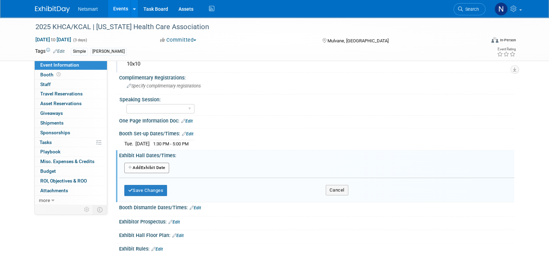
click at [149, 166] on button "Add Another Exhibit Date" at bounding box center [146, 168] width 45 height 10
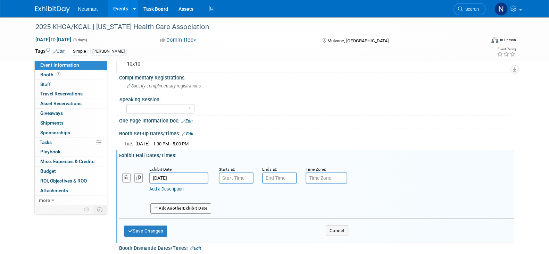
click at [168, 176] on input "[DATE]" at bounding box center [178, 177] width 59 height 11
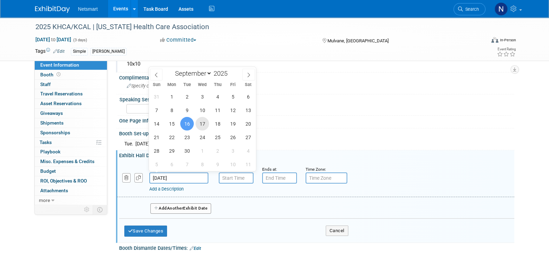
click at [202, 122] on span "17" at bounding box center [202, 124] width 14 height 14
type input "[DATE]"
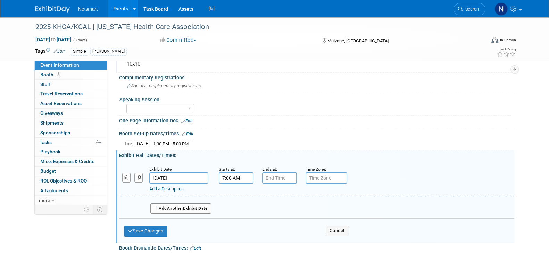
click at [228, 176] on input "7:00 AM" at bounding box center [236, 177] width 35 height 11
click at [237, 207] on span "07" at bounding box center [234, 209] width 13 height 12
click at [276, 225] on td "10" at bounding box center [276, 232] width 22 height 19
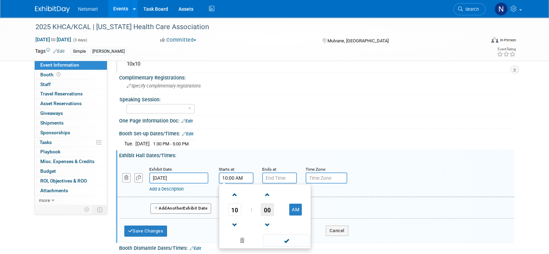
click at [270, 209] on span "00" at bounding box center [267, 209] width 13 height 12
click at [232, 225] on td "40" at bounding box center [231, 232] width 22 height 19
type input "10:40 AM"
click at [275, 177] on input "7:00 PM" at bounding box center [279, 177] width 35 height 11
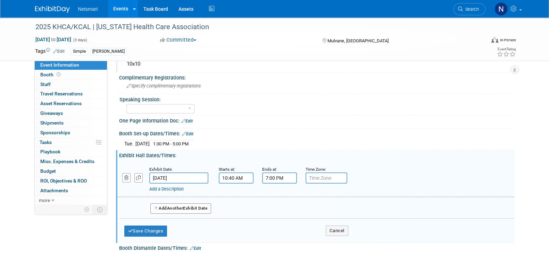
click at [278, 177] on input "7:00 PM" at bounding box center [279, 177] width 35 height 11
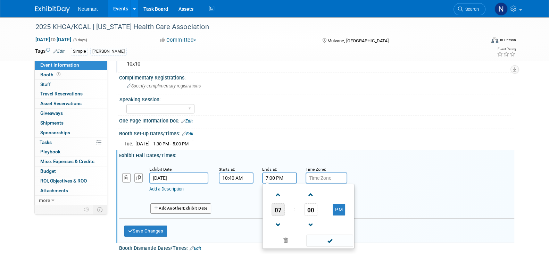
click at [275, 208] on span "07" at bounding box center [277, 209] width 13 height 12
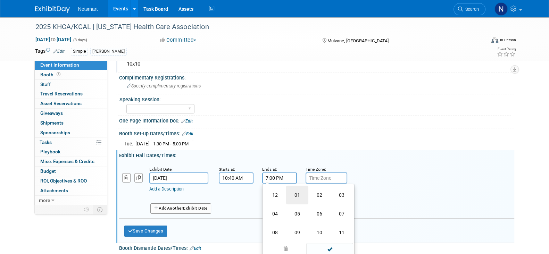
click at [295, 193] on td "01" at bounding box center [297, 195] width 22 height 19
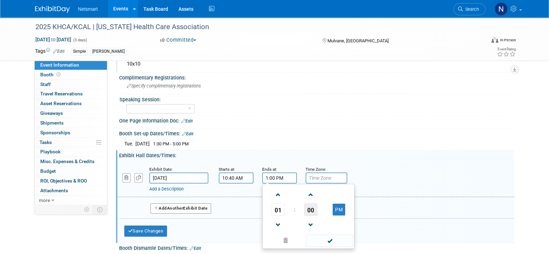
click at [309, 209] on span "00" at bounding box center [310, 209] width 13 height 12
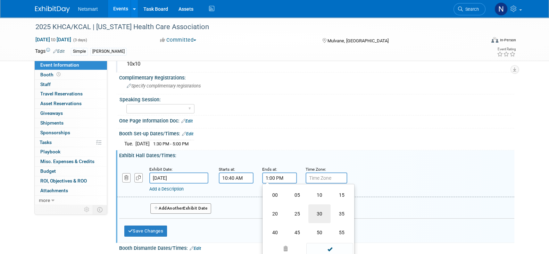
click at [319, 212] on td "30" at bounding box center [319, 213] width 22 height 19
type input "1:30 PM"
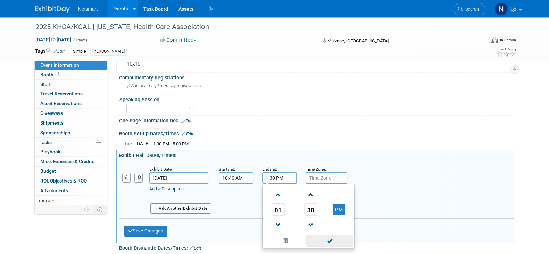
click at [326, 235] on span at bounding box center [329, 241] width 47 height 12
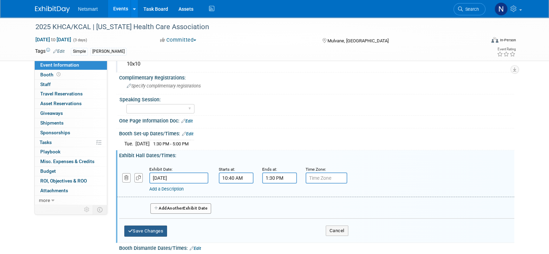
click at [138, 228] on button "Save Changes" at bounding box center [145, 231] width 43 height 11
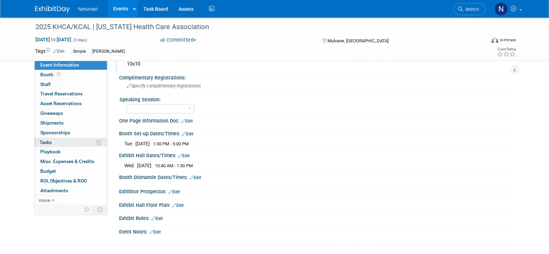
click at [54, 141] on link "0% Tasks 0%" at bounding box center [71, 142] width 72 height 9
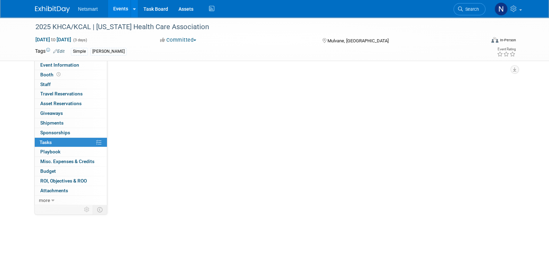
scroll to position [0, 0]
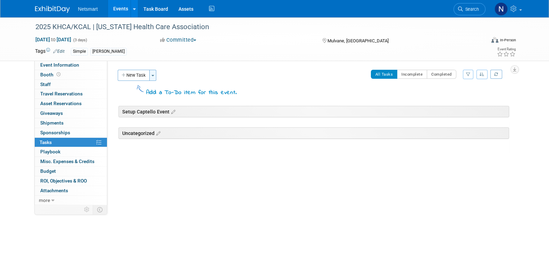
click at [153, 76] on button "Toggle Dropdown" at bounding box center [152, 75] width 7 height 11
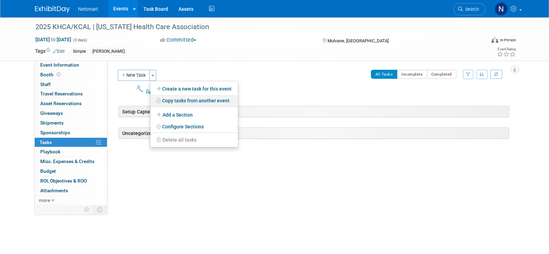
click at [175, 102] on link "Copy tasks from another event" at bounding box center [193, 101] width 87 height 12
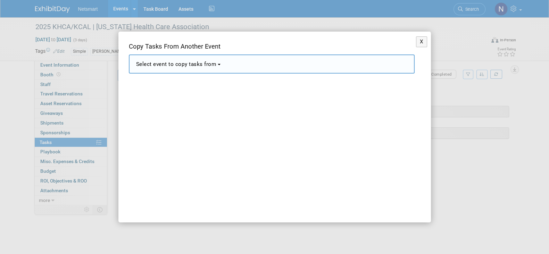
click at [161, 70] on button "Select event to copy tasks from" at bounding box center [272, 63] width 286 height 19
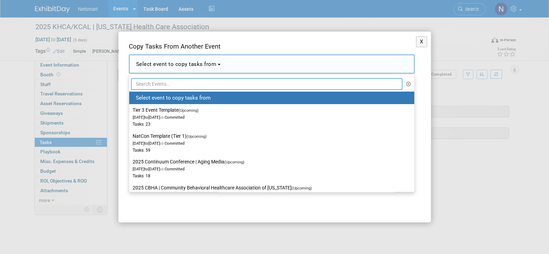
click at [158, 86] on input "text" at bounding box center [267, 84] width 272 height 12
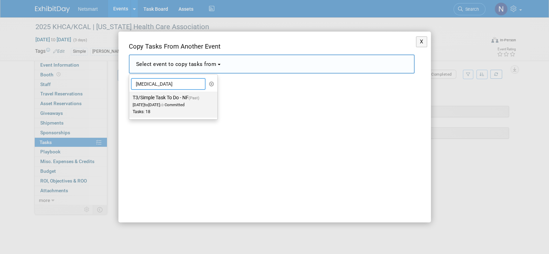
type input "[MEDICAL_DATA]"
click at [159, 98] on label "T3/Simple Task To Do - NF (Past) [DATE] to [DATE] Committed Tasks: 18" at bounding box center [172, 104] width 78 height 23
click at [130, 98] on input "T3/Simple Task To Do - NF (Past) [DATE] to [DATE] Committed Tasks: 18" at bounding box center [128, 97] width 5 height 5
select select "11143836"
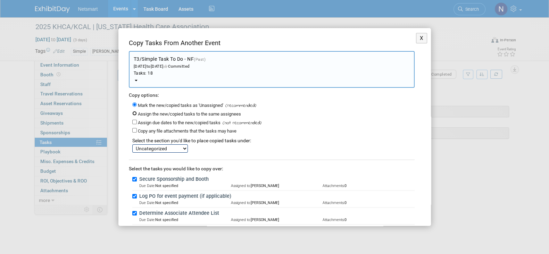
click at [135, 112] on input "Assign the new/copied tasks to the same assignees" at bounding box center [134, 113] width 5 height 5
radio input "true"
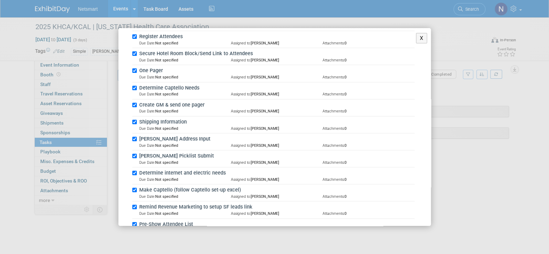
scroll to position [284, 0]
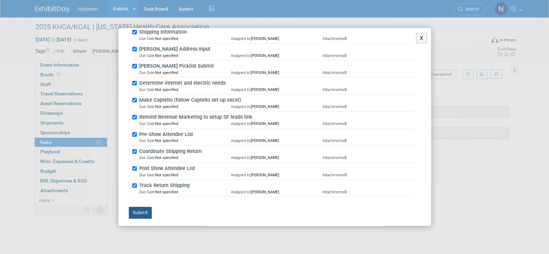
click at [140, 208] on button "Submit" at bounding box center [140, 213] width 23 height 12
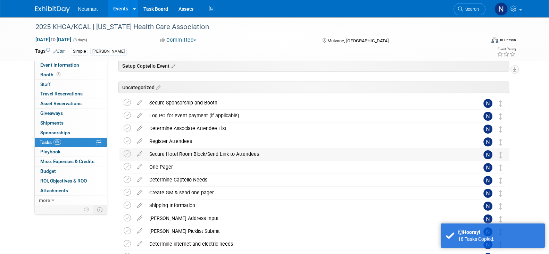
scroll to position [43, 0]
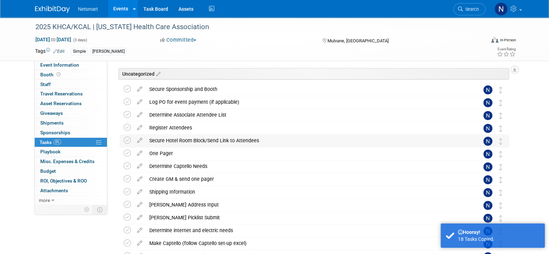
click at [178, 138] on div "Secure Hotel Room Block/Send Link to Attendees" at bounding box center [307, 141] width 323 height 12
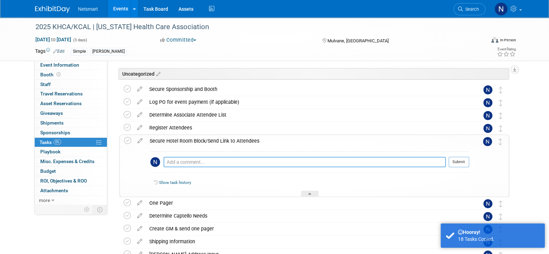
click at [180, 159] on textarea at bounding box center [304, 162] width 282 height 10
paste textarea "Hotel: [GEOGRAPHIC_DATA] and Suites at [US_STATE] Star Booking information can …"
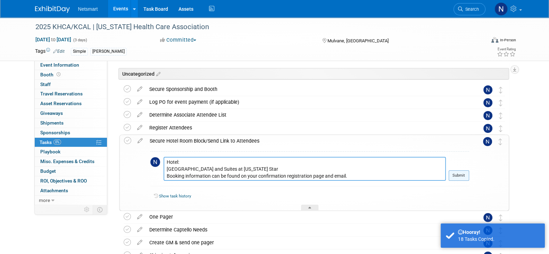
type textarea "Hotel: [GEOGRAPHIC_DATA] and Suites at [US_STATE] Star Booking information can …"
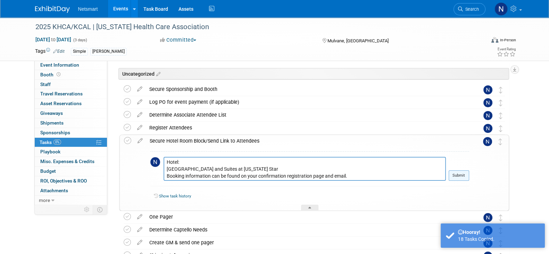
click at [452, 177] on button "Submit" at bounding box center [458, 175] width 20 height 10
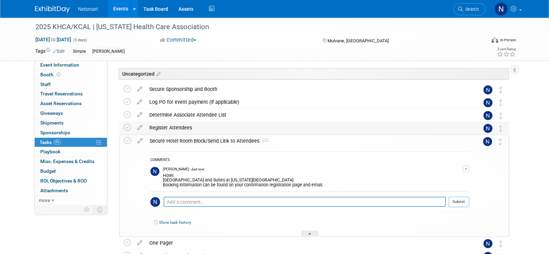
click at [173, 127] on div "Register Attendees" at bounding box center [307, 128] width 323 height 12
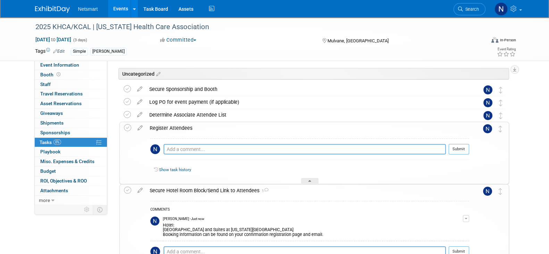
click at [179, 149] on textarea at bounding box center [304, 149] width 282 height 10
click at [168, 110] on div "Determine Associate Attendee List" at bounding box center [307, 115] width 323 height 12
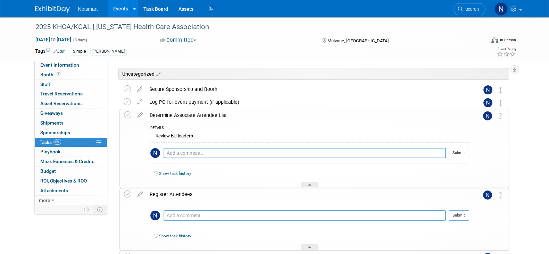
click at [186, 150] on textarea at bounding box center [304, 153] width 282 height 10
type textarea "[PERSON_NAME] & either [PERSON_NAME] or [PERSON_NAME]?"
drag, startPoint x: 455, startPoint y: 151, endPoint x: 373, endPoint y: 166, distance: 82.9
click at [455, 150] on button "Submit" at bounding box center [458, 153] width 20 height 10
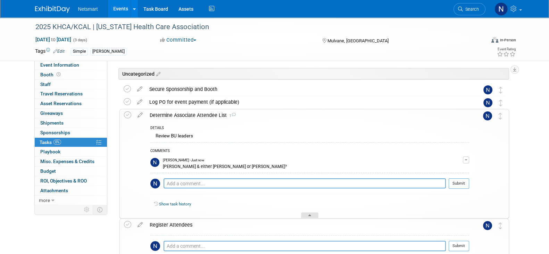
click at [307, 213] on div at bounding box center [309, 215] width 17 height 6
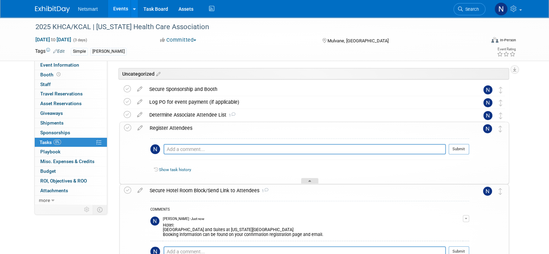
click at [312, 182] on div at bounding box center [309, 181] width 17 height 6
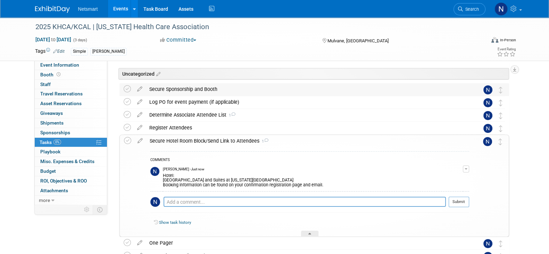
click at [186, 87] on div "Secure Sponsorship and Booth" at bounding box center [307, 89] width 323 height 12
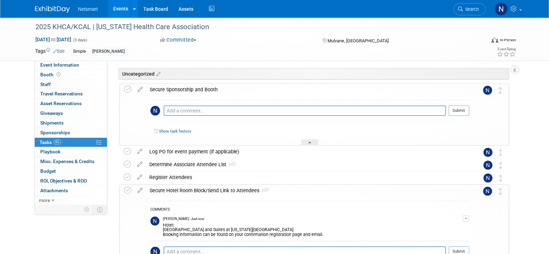
click at [192, 110] on textarea at bounding box center [304, 110] width 282 height 10
type textarea "asking if we need to be members to register"
click at [460, 107] on button "Submit" at bounding box center [458, 110] width 20 height 10
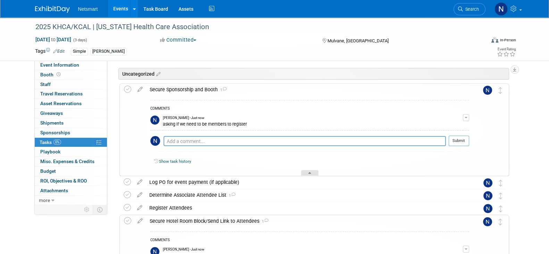
click at [309, 172] on icon at bounding box center [309, 174] width 3 height 4
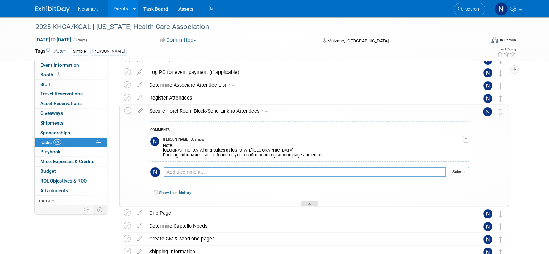
scroll to position [86, 0]
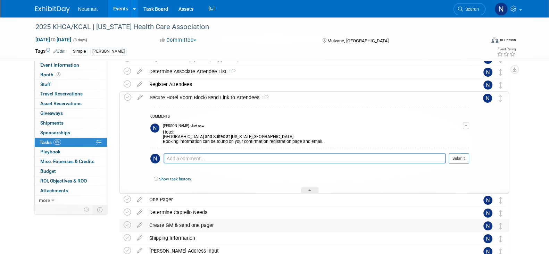
drag, startPoint x: 308, startPoint y: 187, endPoint x: 316, endPoint y: 162, distance: 25.9
click at [308, 187] on div at bounding box center [309, 190] width 17 height 6
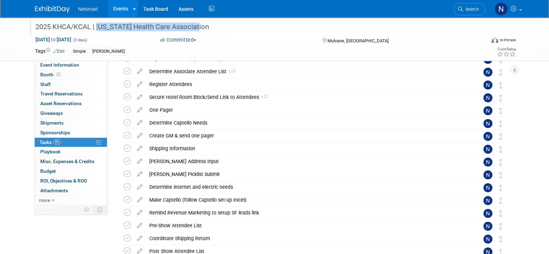
drag, startPoint x: 97, startPoint y: 27, endPoint x: 246, endPoint y: 30, distance: 149.6
click at [246, 30] on div "2025 KHCA/KCAL | [US_STATE] Health Care Association" at bounding box center [254, 27] width 442 height 12
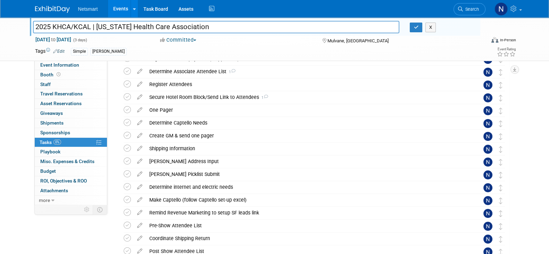
drag, startPoint x: 224, startPoint y: 27, endPoint x: 96, endPoint y: 27, distance: 127.7
click at [96, 27] on input "2025 KHCA/KCAL | [US_STATE] Health Care Association" at bounding box center [216, 27] width 366 height 12
drag, startPoint x: 356, startPoint y: 42, endPoint x: 328, endPoint y: 42, distance: 28.8
click at [328, 42] on div "Mulvane, [GEOGRAPHIC_DATA]" at bounding box center [377, 40] width 112 height 8
click at [413, 29] on button "button" at bounding box center [415, 28] width 12 height 10
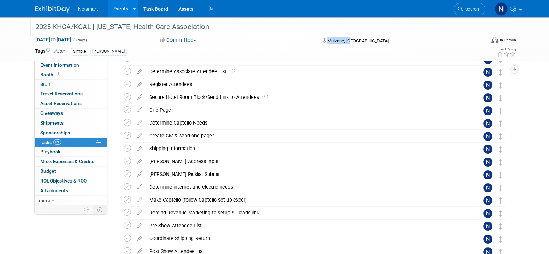
drag, startPoint x: 361, startPoint y: 41, endPoint x: 327, endPoint y: 41, distance: 34.0
click at [327, 41] on div "Mulvane, [GEOGRAPHIC_DATA]" at bounding box center [377, 40] width 112 height 8
copy span "Mulvane, [GEOGRAPHIC_DATA]"
click at [4, 85] on div "2025 KHCA/KCAL | [US_STATE] Health Care Association [DATE] to [DATE] (3 days) […" at bounding box center [274, 122] width 549 height 382
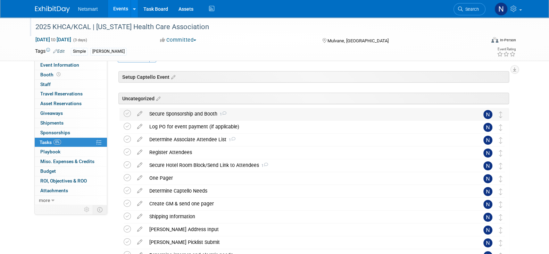
scroll to position [0, 0]
